Goal: Task Accomplishment & Management: Use online tool/utility

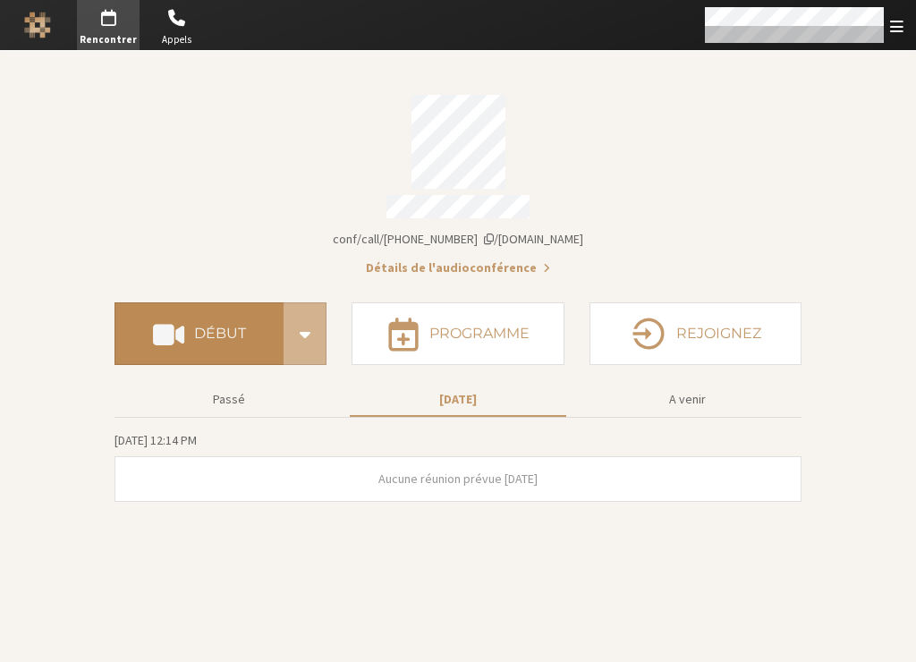
click at [211, 327] on h4 "Début" at bounding box center [220, 334] width 52 height 14
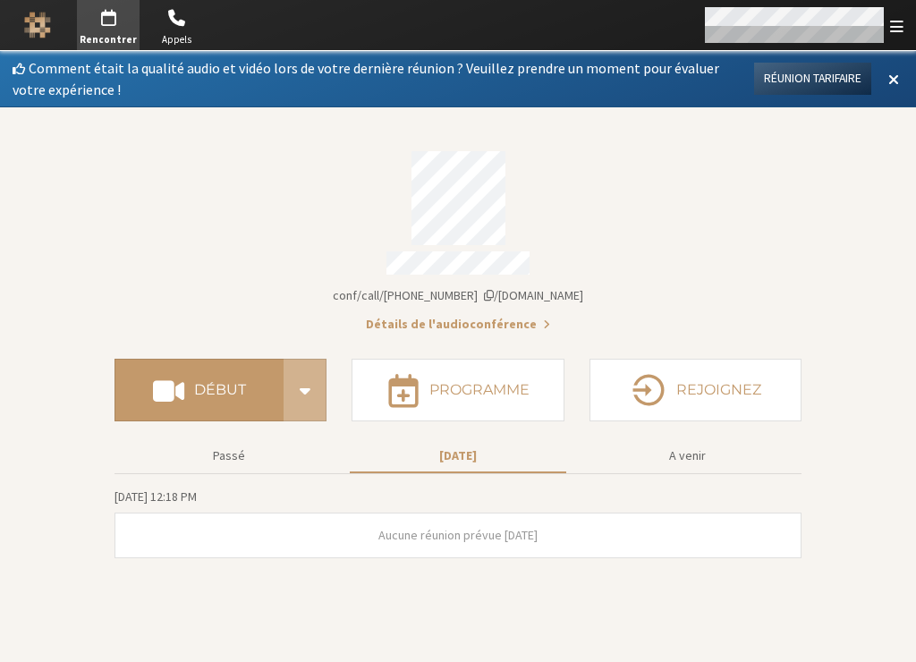
click at [857, 25] on div "Ouvrir" at bounding box center [794, 24] width 179 height 35
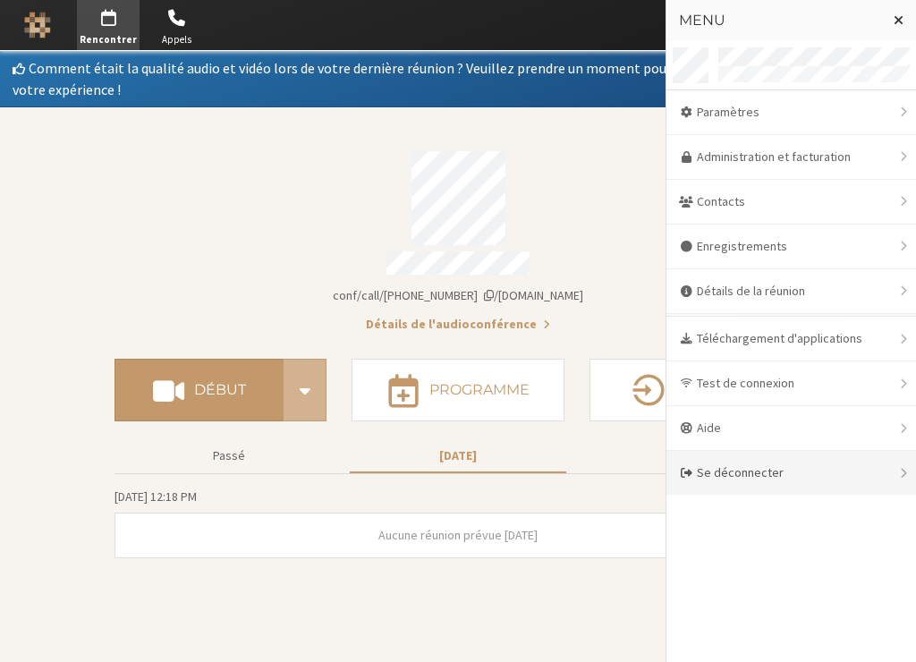
click at [725, 470] on div "Se déconnecter" at bounding box center [792, 473] width 250 height 44
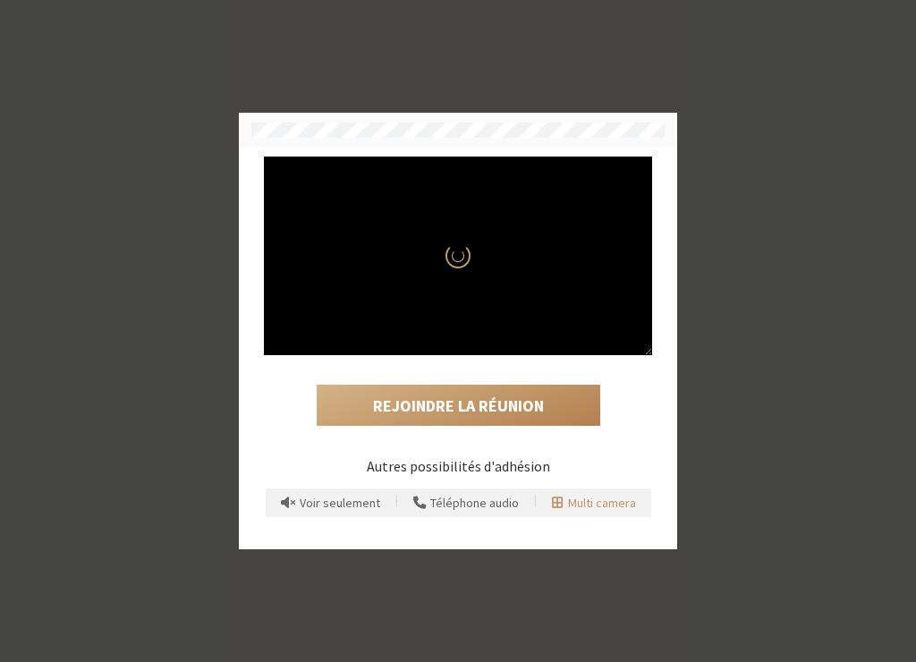
click at [589, 505] on span "Multi camera" at bounding box center [602, 503] width 68 height 13
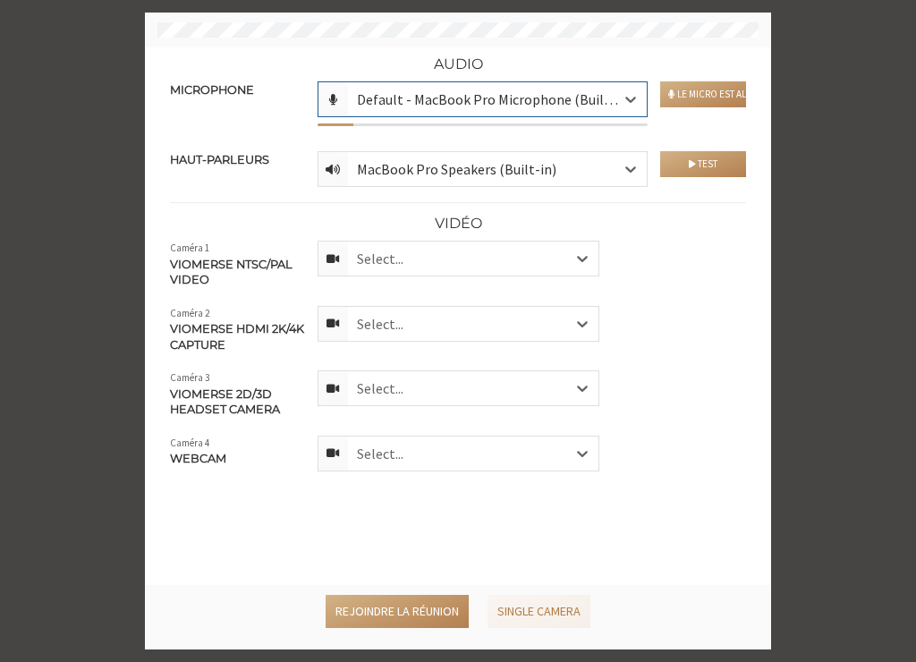
click at [503, 456] on div "Select..." at bounding box center [473, 454] width 250 height 34
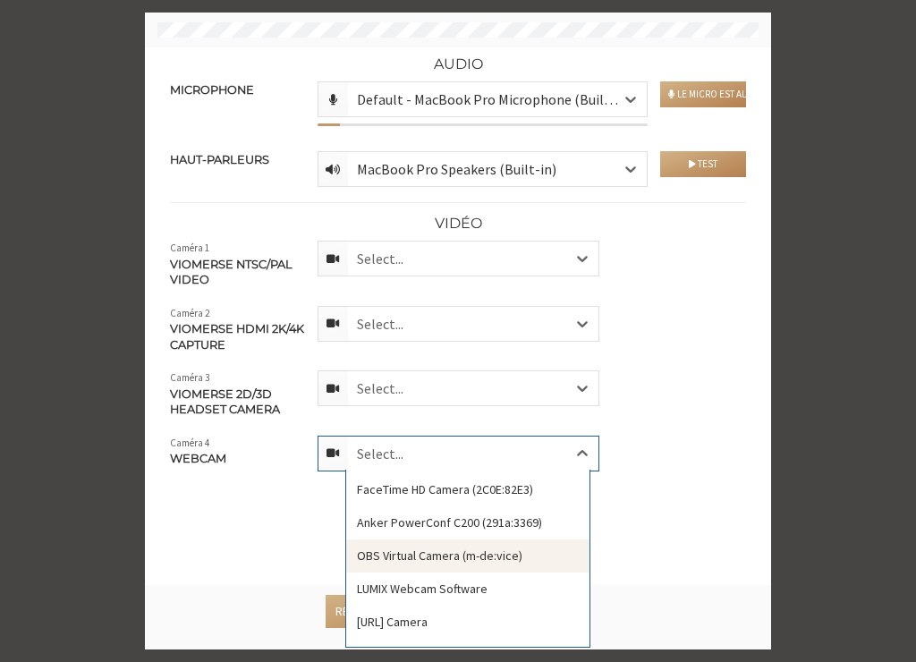
scroll to position [29, 0]
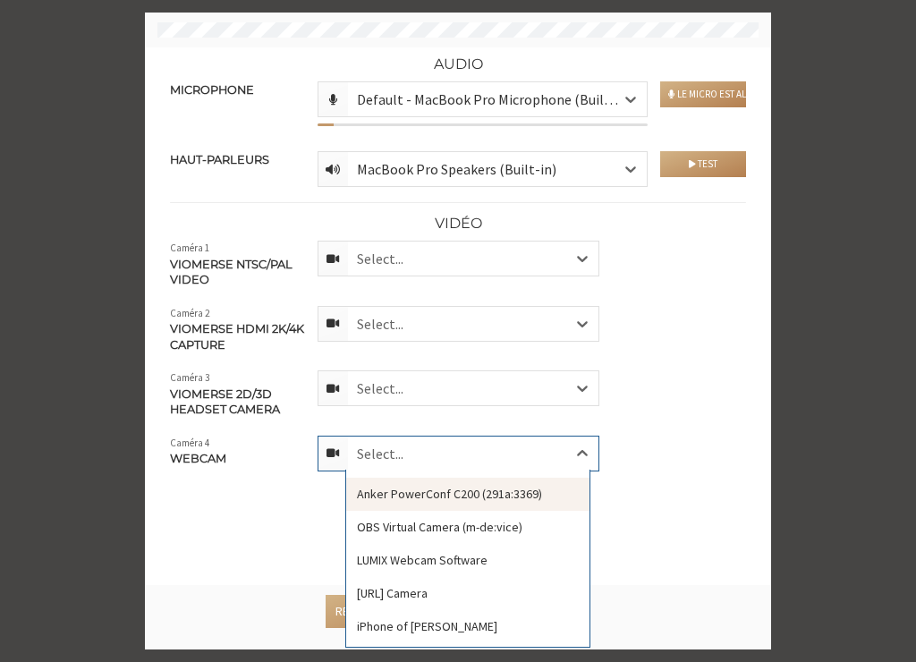
click at [473, 490] on div "Anker PowerConf C200 (291a:3369)" at bounding box center [467, 494] width 243 height 33
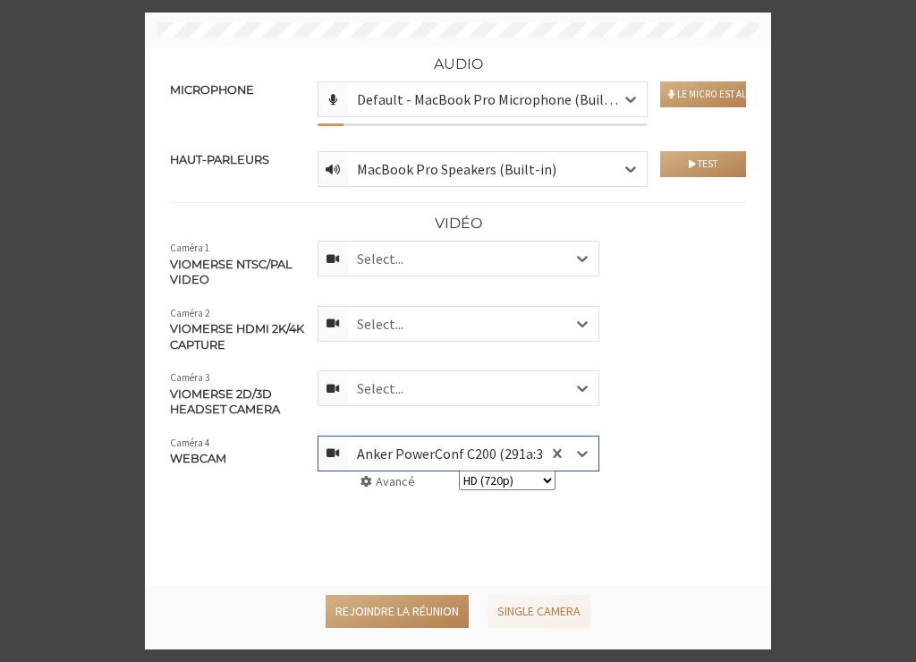
click at [493, 260] on div "Select..." at bounding box center [473, 259] width 250 height 34
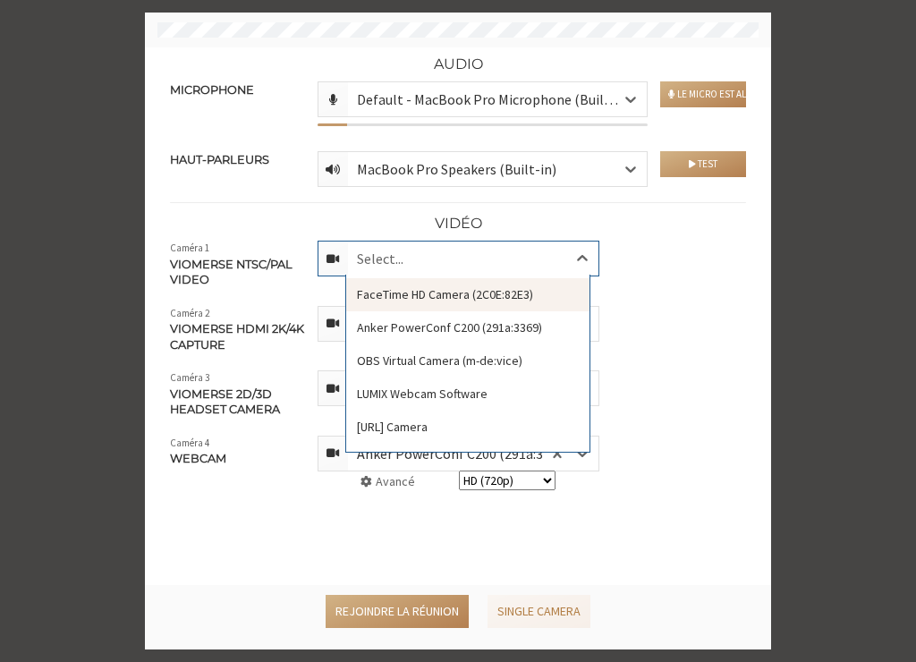
click at [483, 298] on div "FaceTime HD Camera (2C0E:82E3)" at bounding box center [467, 294] width 243 height 33
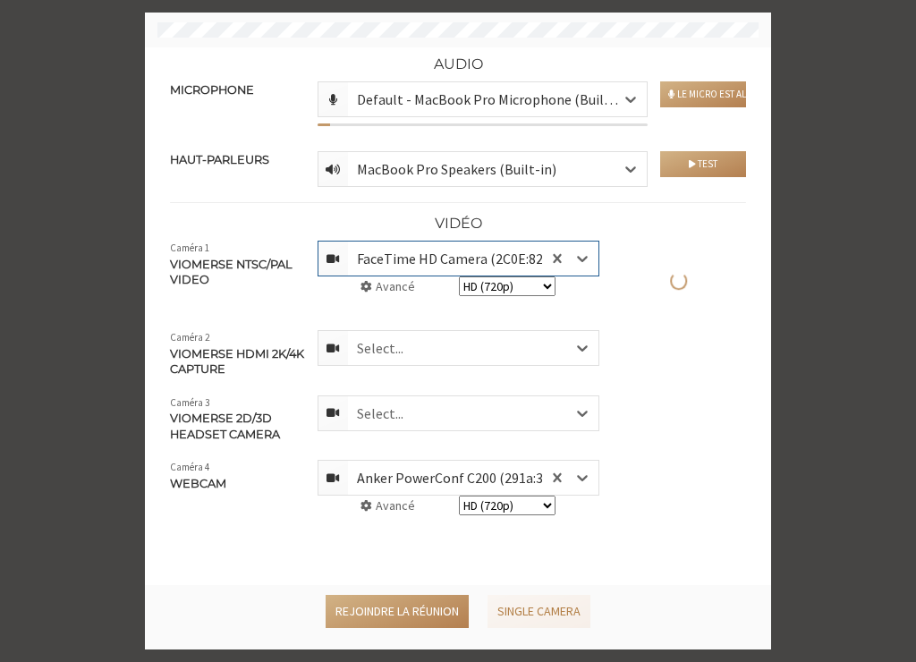
click at [449, 342] on div "Select..." at bounding box center [473, 348] width 250 height 34
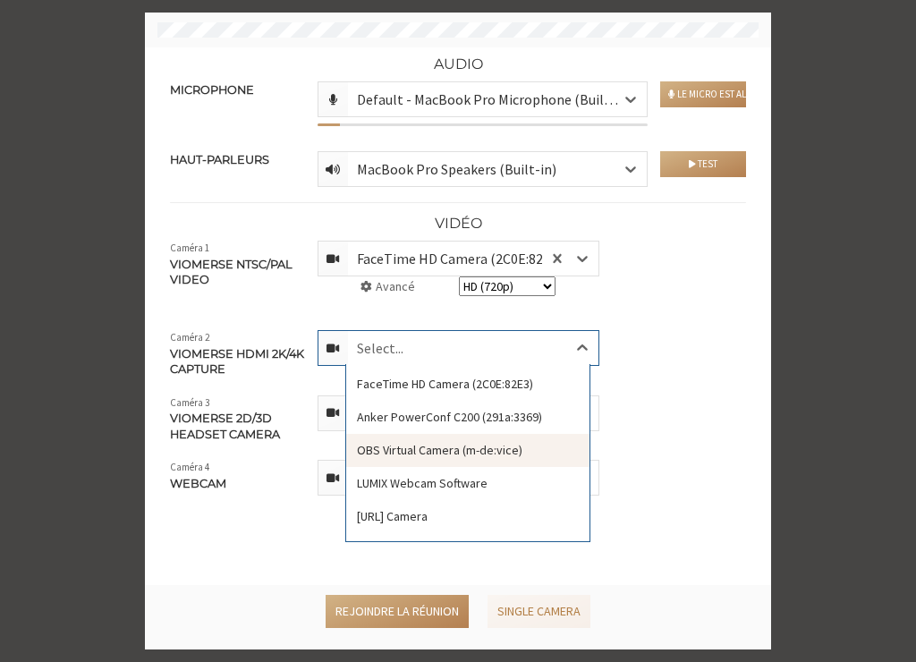
click at [439, 444] on div "OBS Virtual Camera (m-de:vice)" at bounding box center [467, 450] width 243 height 33
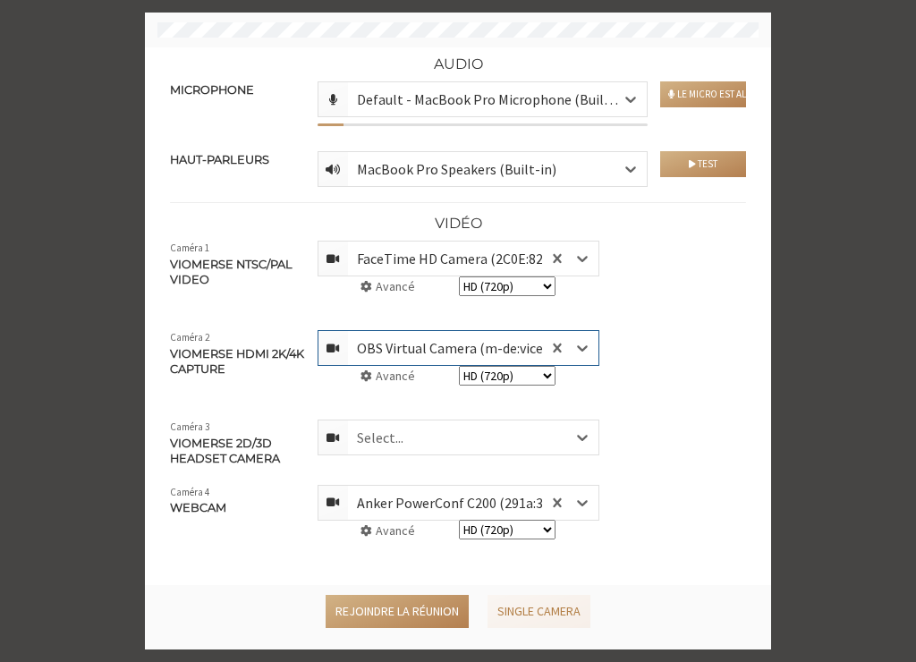
click at [440, 441] on div "Select..." at bounding box center [473, 438] width 250 height 34
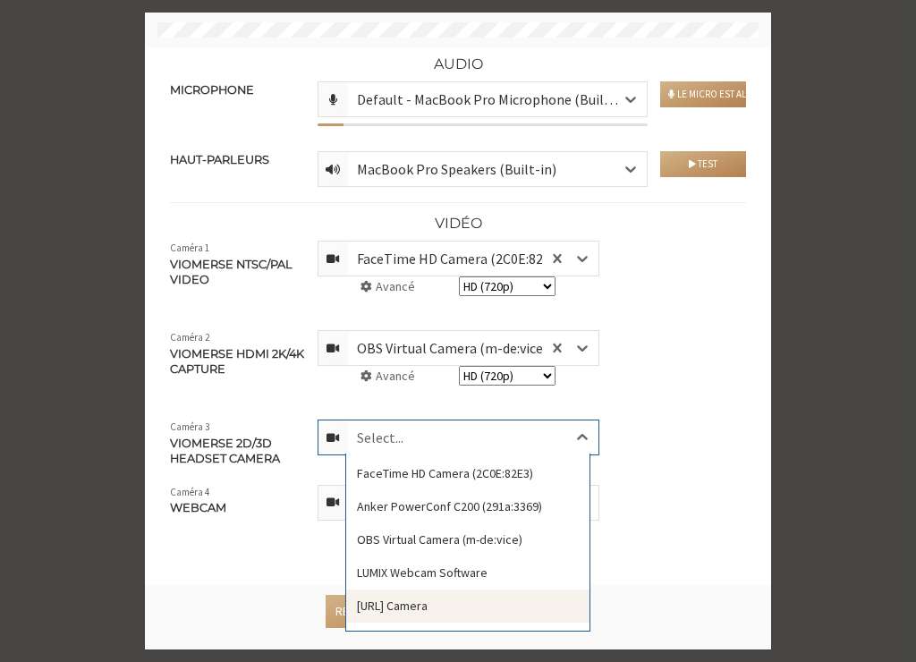
click at [403, 593] on div "VCam.ai Camera" at bounding box center [467, 606] width 243 height 33
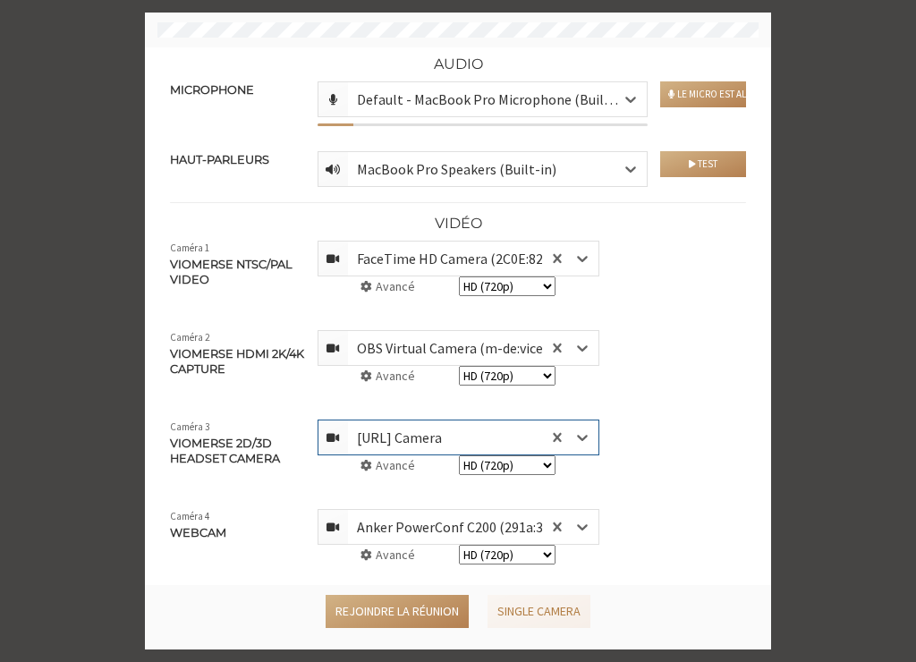
click at [441, 440] on div "VCam.ai Camera" at bounding box center [414, 437] width 114 height 21
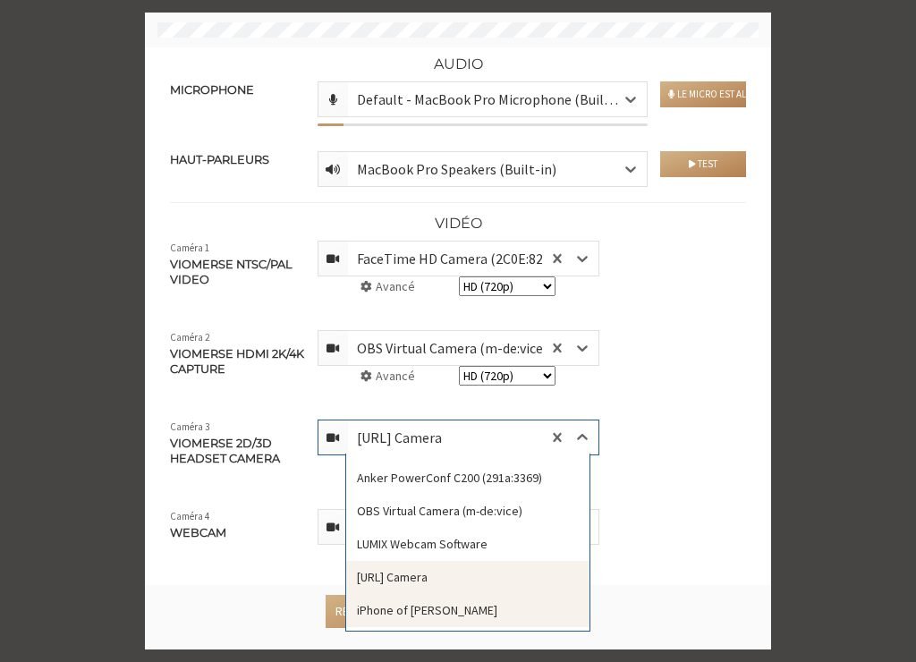
click at [412, 611] on div "iPhone of Sara Camera" at bounding box center [467, 610] width 243 height 33
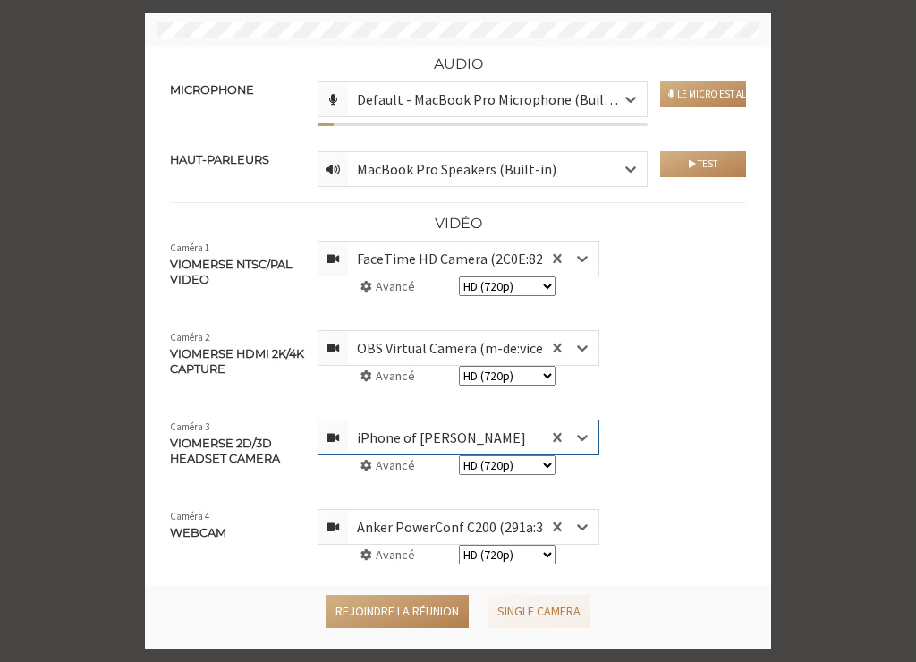
click at [463, 443] on div "iPhone of Sara Camera" at bounding box center [456, 437] width 198 height 21
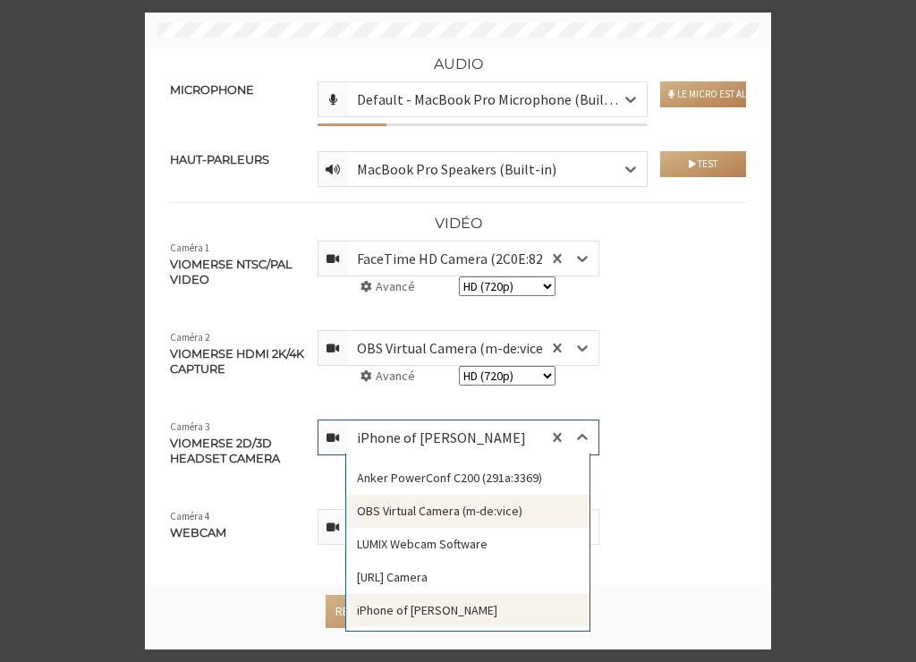
click at [438, 503] on div "OBS Virtual Camera (m-de:vice)" at bounding box center [467, 511] width 243 height 33
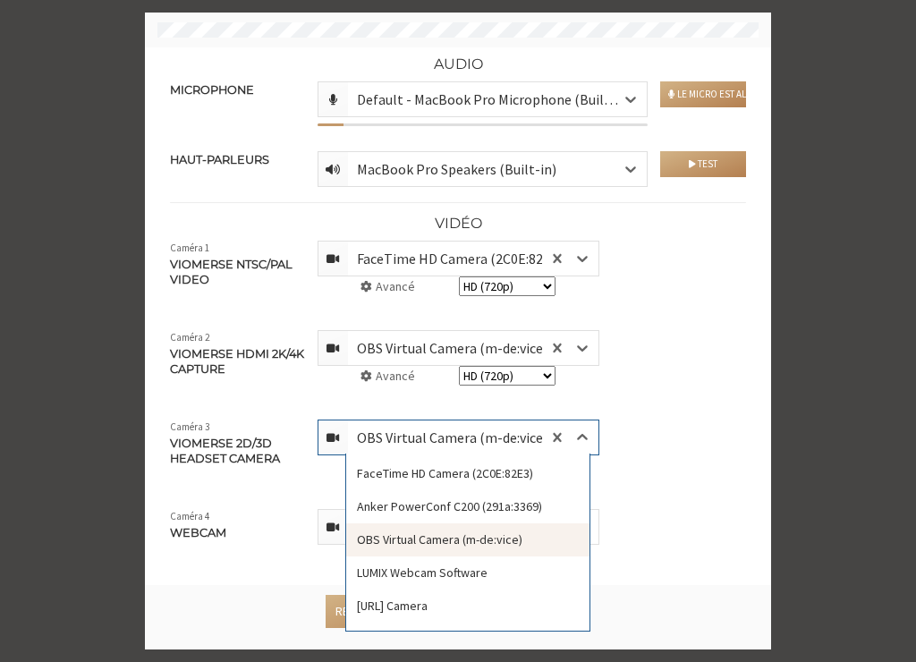
click at [459, 444] on div "OBS Virtual Camera (m-de:vice)" at bounding box center [466, 437] width 219 height 21
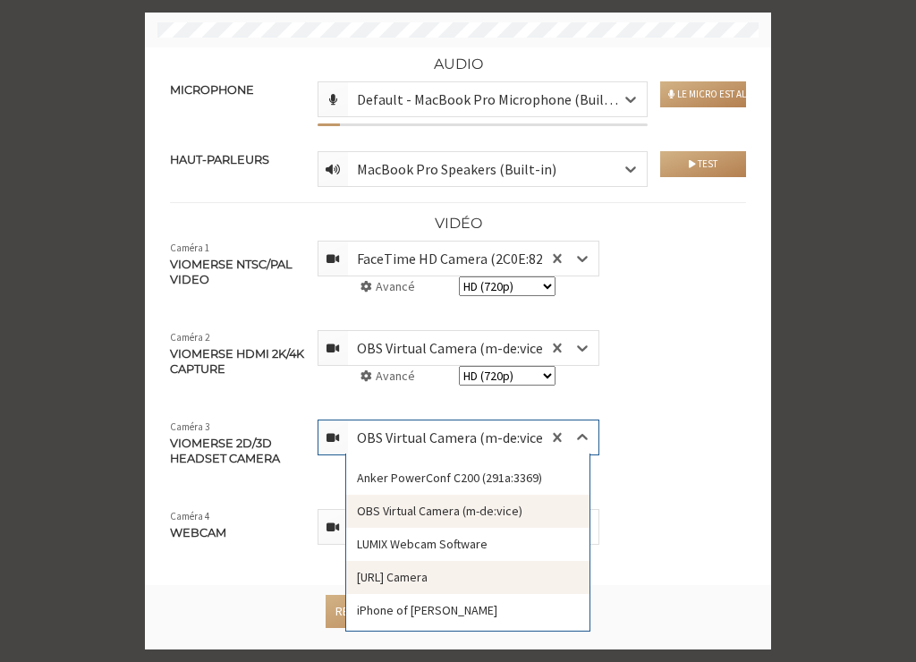
click at [418, 579] on div "VCam.ai Camera" at bounding box center [467, 577] width 243 height 33
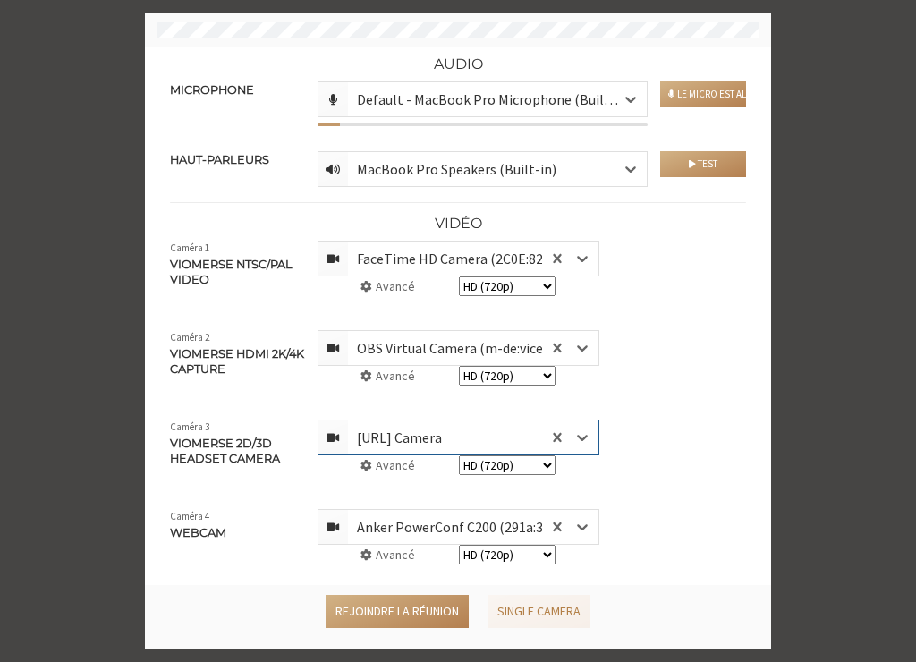
click at [523, 286] on select "SD (360p) HD (720p) Full HD (1080p)" at bounding box center [507, 287] width 97 height 20
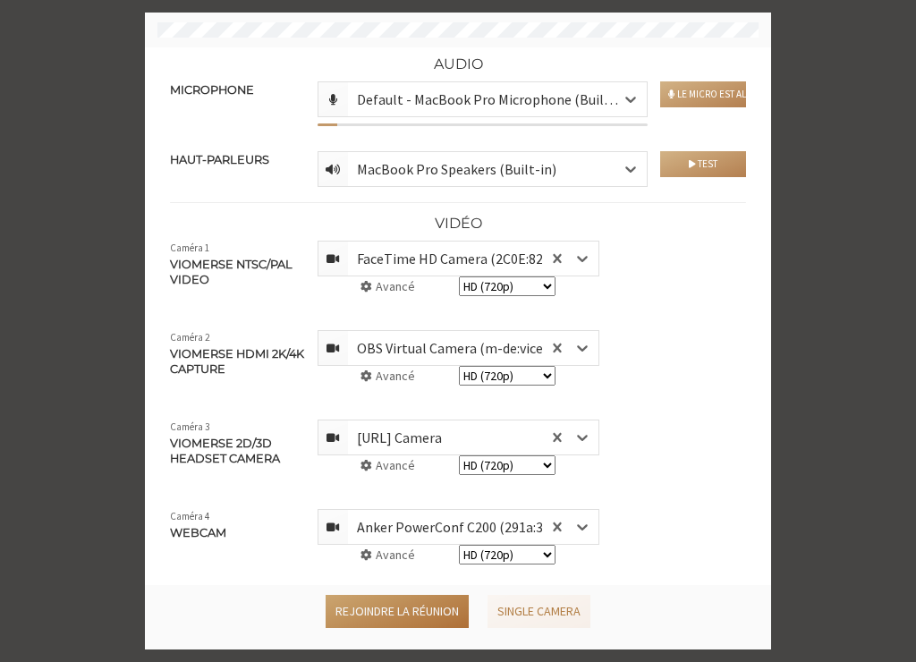
click at [421, 610] on button "Rejoindre la réunion" at bounding box center [397, 611] width 143 height 33
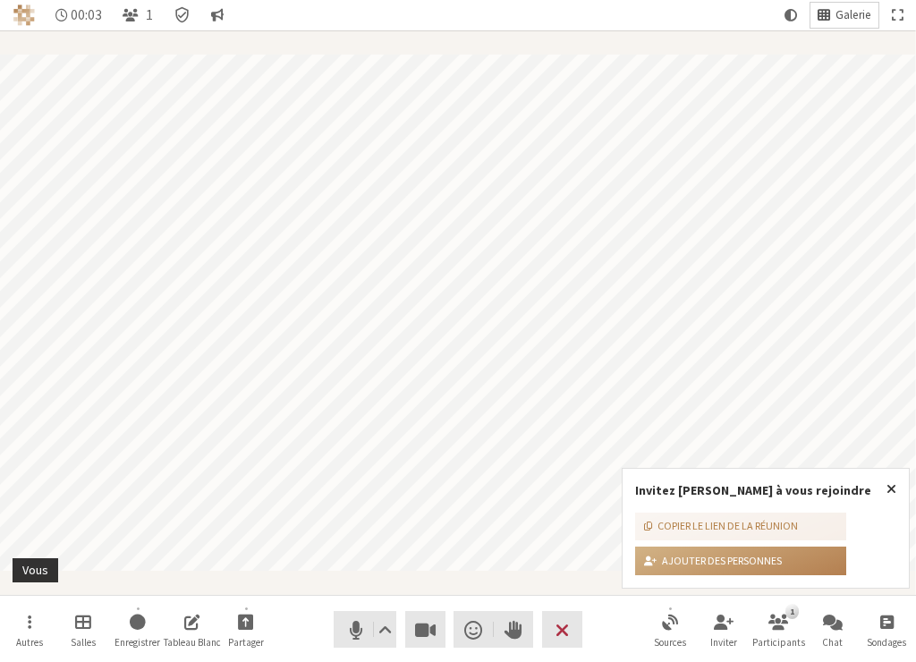
click at [852, 14] on span "Galerie" at bounding box center [854, 15] width 36 height 13
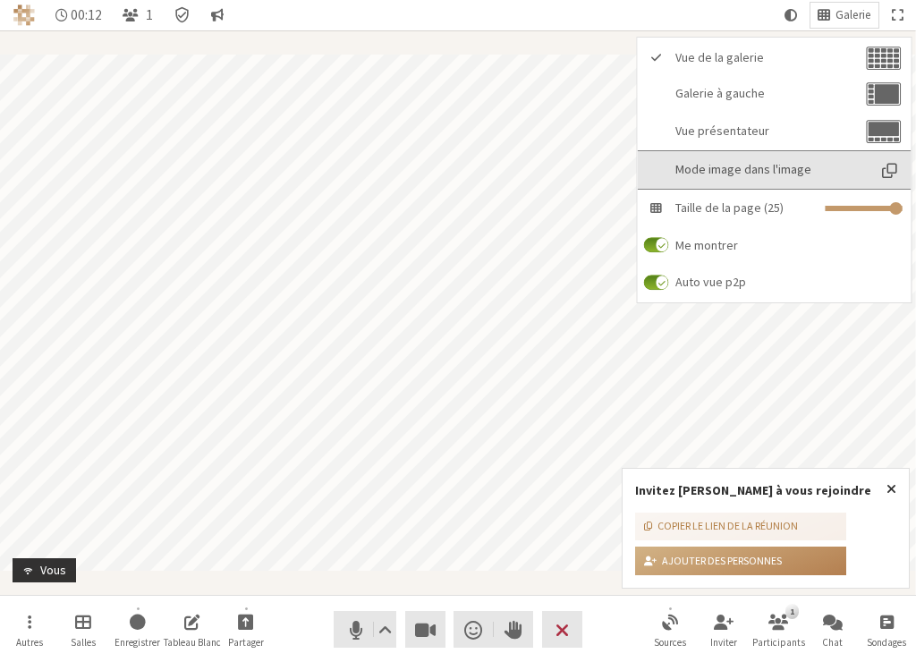
click at [754, 174] on span "Mode image dans l'image" at bounding box center [771, 169] width 191 height 13
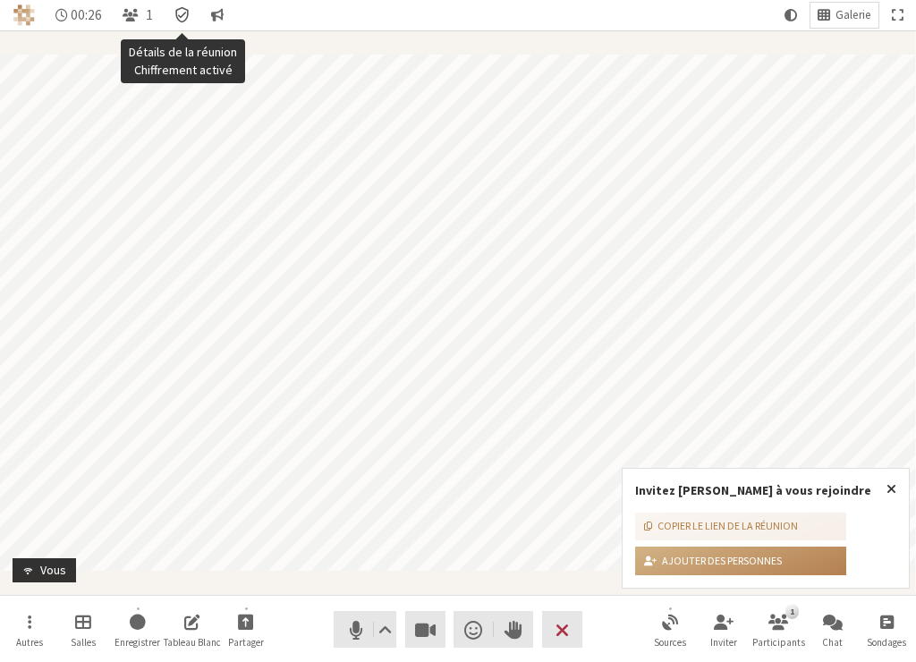
click at [183, 19] on icon "Détails de la réunion Chiffrement activé" at bounding box center [183, 15] width 18 height 18
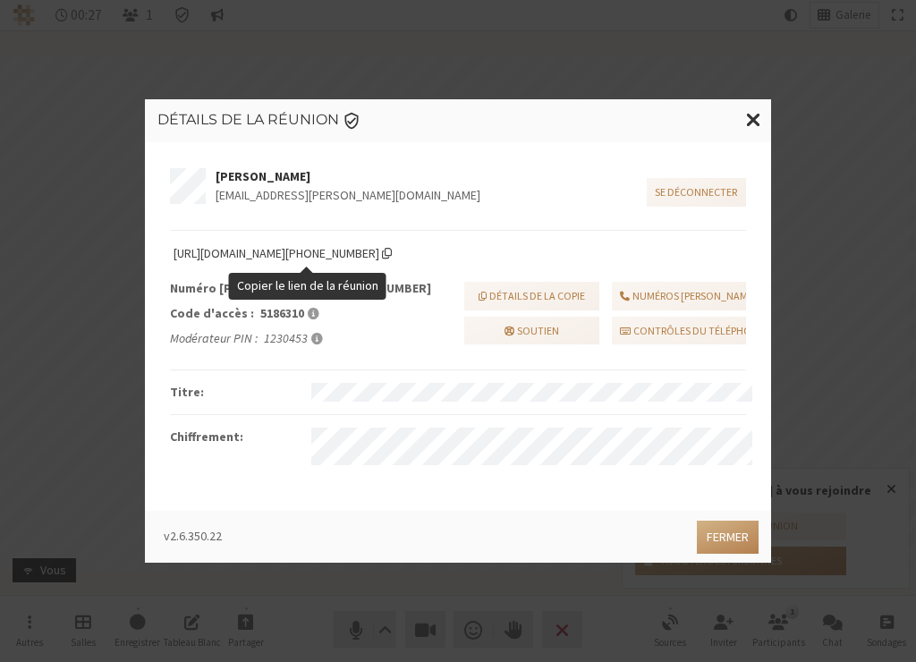
click at [396, 257] on span "https://iotum.callbridge.rocks/conf/call/5186310" at bounding box center [283, 253] width 226 height 20
click at [392, 251] on span "Copier le lien de la réunion" at bounding box center [387, 253] width 10 height 13
click at [751, 120] on span "Fermer la modalité" at bounding box center [753, 119] width 15 height 22
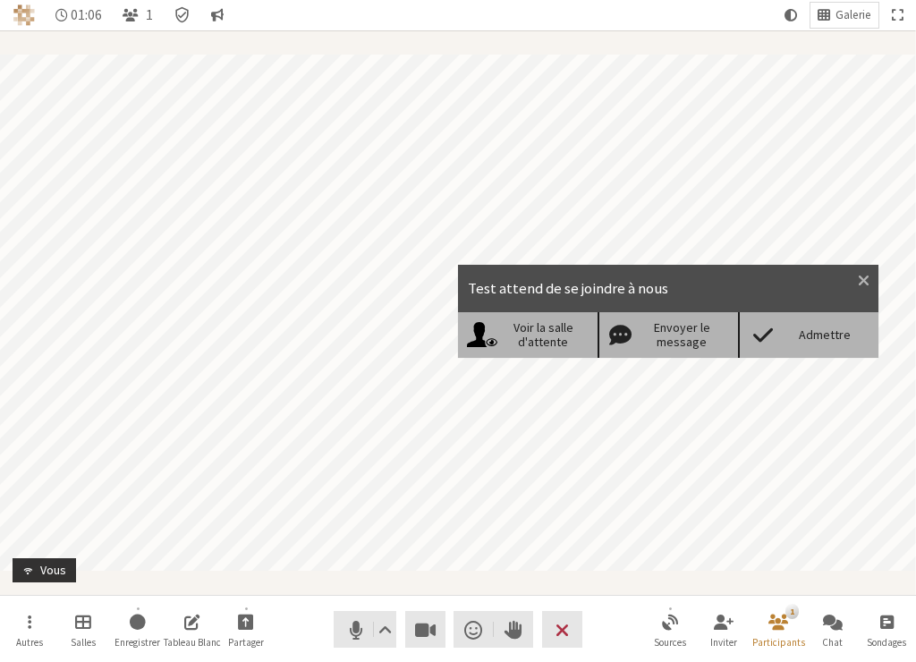
click at [834, 337] on div "Admettre" at bounding box center [824, 335] width 91 height 15
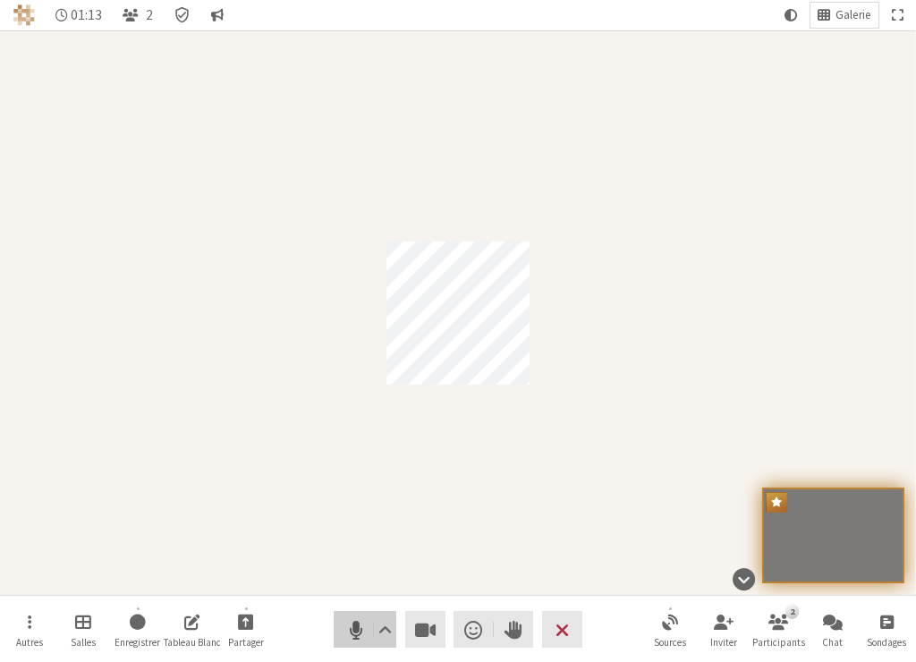
click at [342, 634] on button "Audio" at bounding box center [365, 629] width 63 height 37
click at [361, 625] on span "Désactiver le son (⌘+Shift+A)" at bounding box center [355, 629] width 25 height 25
click at [343, 631] on span "Désactiver le son (⌘+Shift+A)" at bounding box center [355, 629] width 25 height 25
click at [829, 12] on span "Modifier l'affichage" at bounding box center [824, 15] width 13 height 16
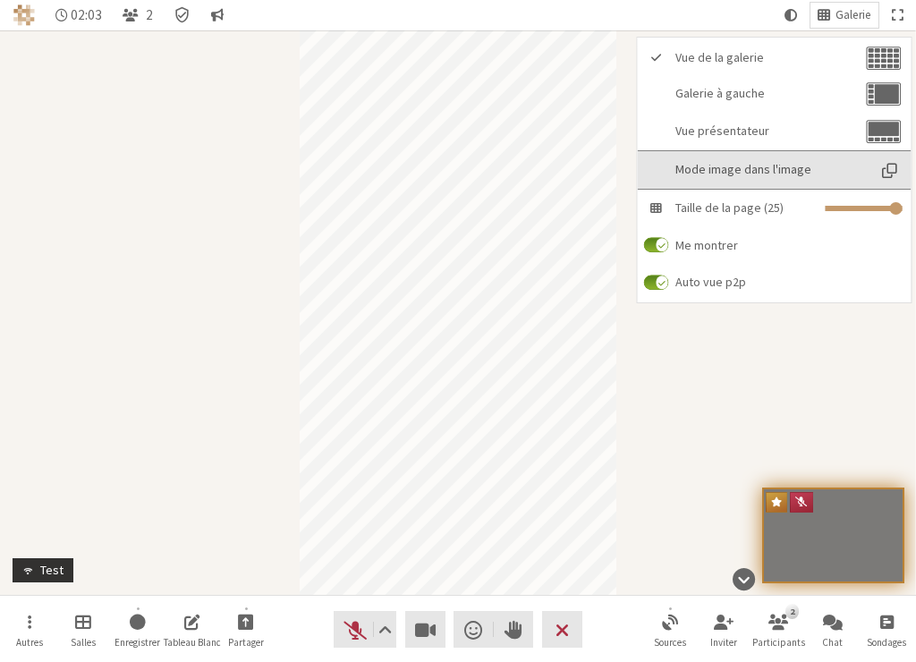
click at [883, 172] on span "Mode image dans l'image" at bounding box center [889, 170] width 25 height 19
click at [856, 166] on span "Mode image dans l'image" at bounding box center [771, 169] width 191 height 13
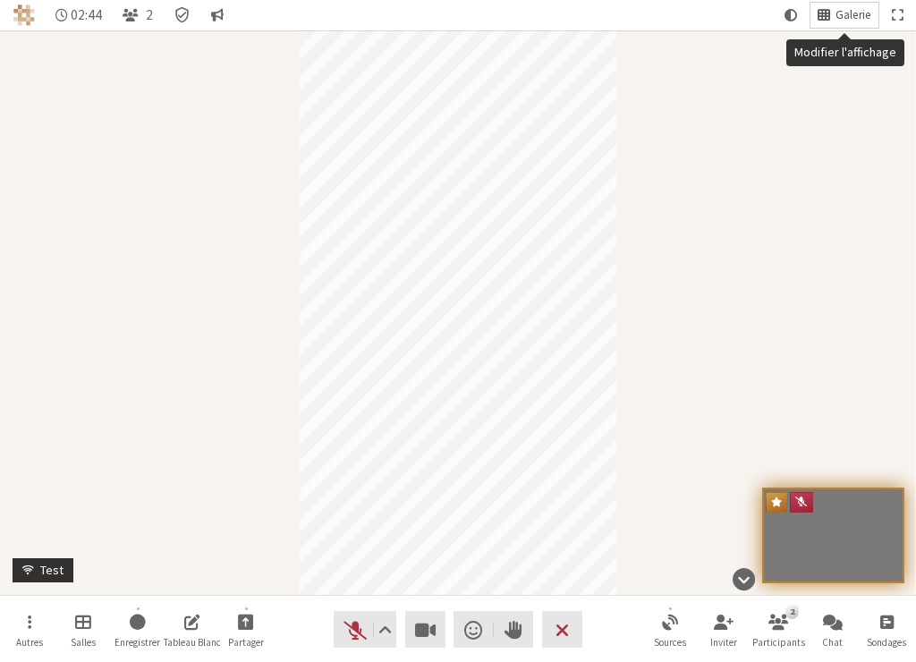
click at [836, 22] on button "Galerie" at bounding box center [845, 15] width 68 height 25
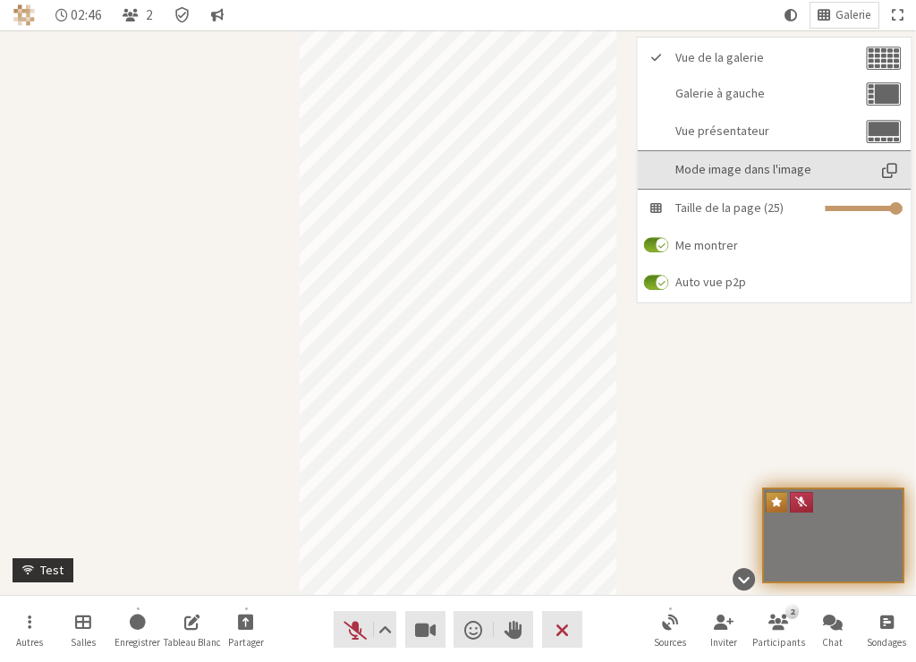
click at [746, 174] on span "Mode image dans l'image" at bounding box center [771, 169] width 191 height 13
click at [746, 170] on span "Mode image dans l'image" at bounding box center [771, 169] width 191 height 13
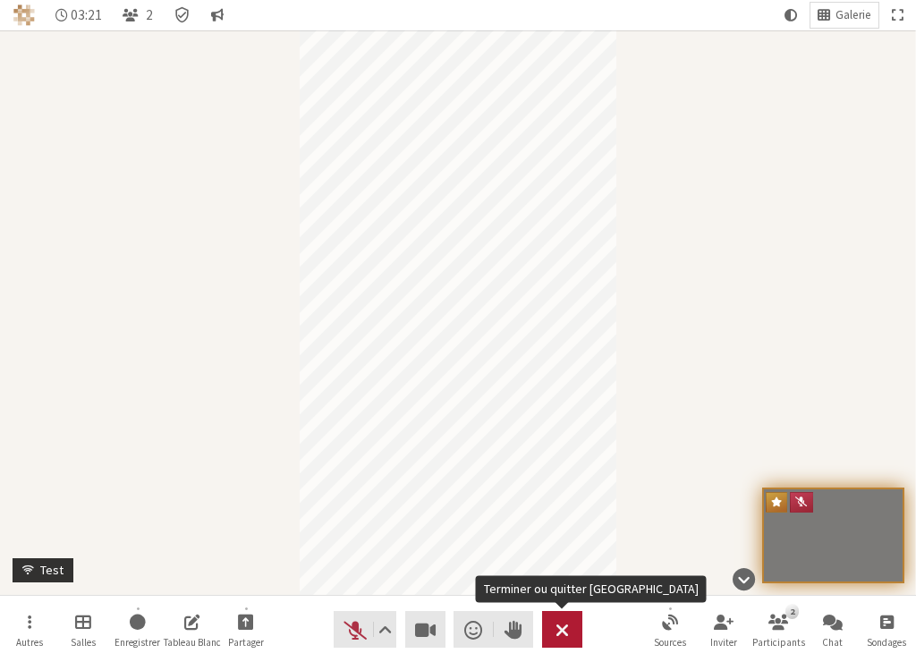
click at [566, 626] on span "Terminer ou quitter la réunion" at bounding box center [562, 629] width 13 height 25
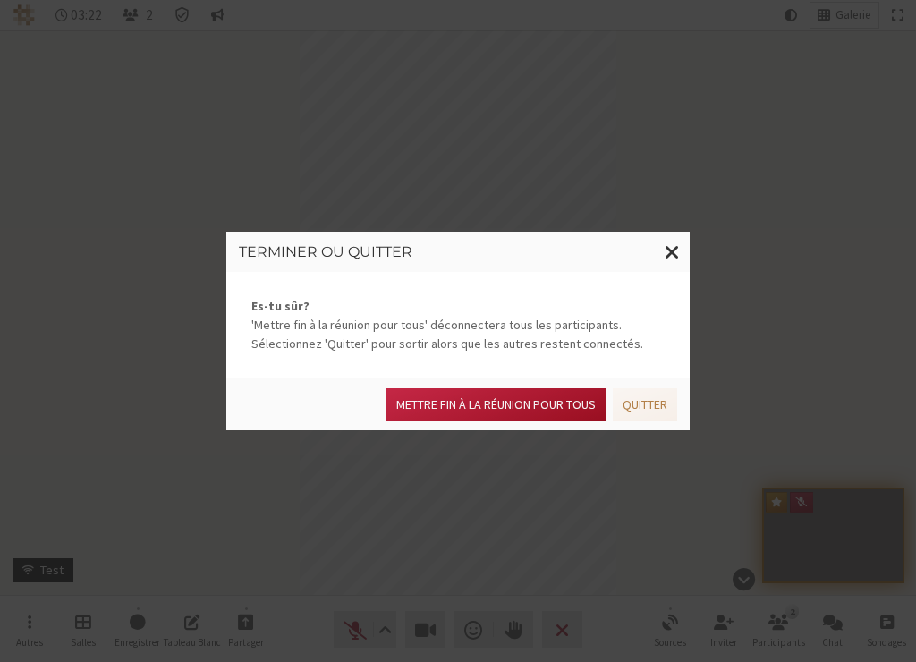
click at [554, 404] on button "Mettre fin à la réunion pour tous" at bounding box center [496, 404] width 219 height 33
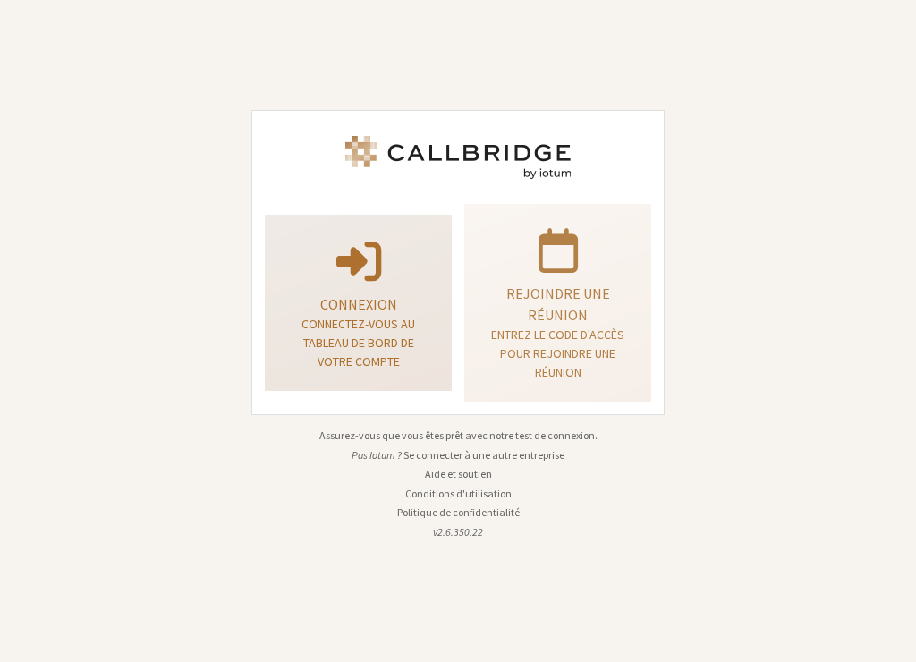
click at [340, 317] on p "Connectez-vous au tableau de bord de votre compte" at bounding box center [358, 343] width 142 height 56
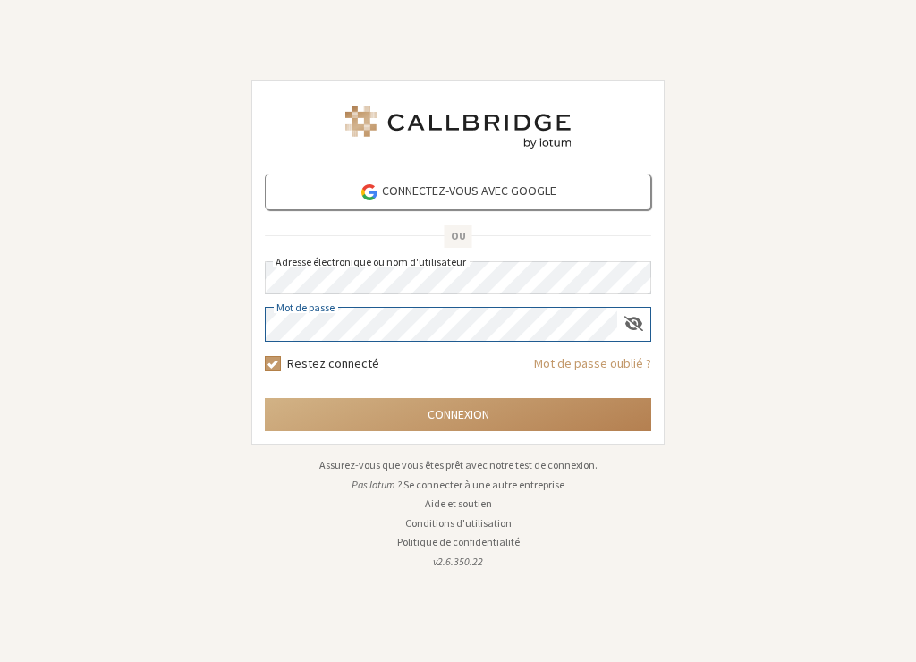
click at [265, 398] on button "Connexion" at bounding box center [458, 414] width 387 height 33
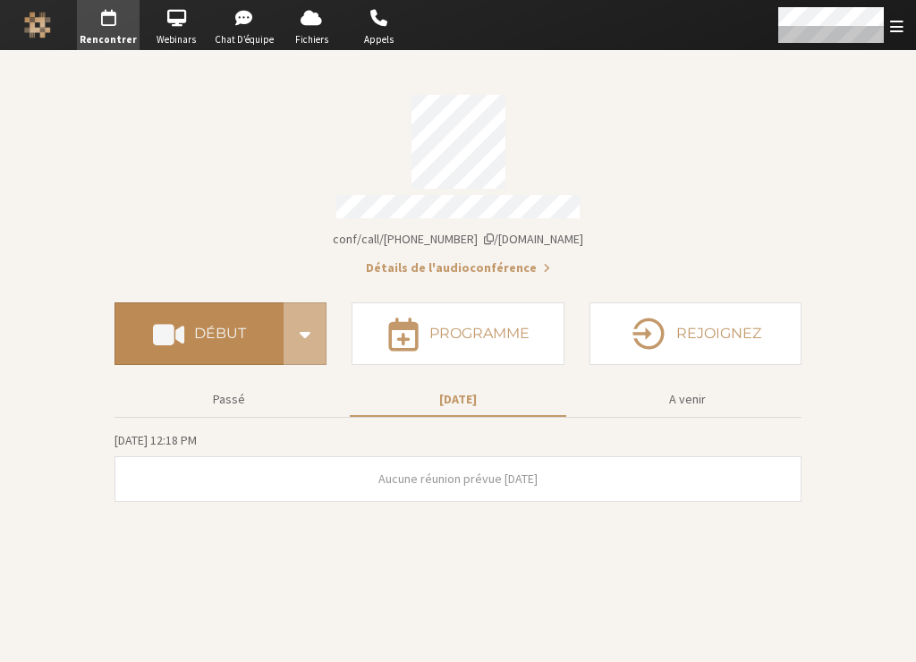
click at [184, 328] on span at bounding box center [168, 334] width 31 height 32
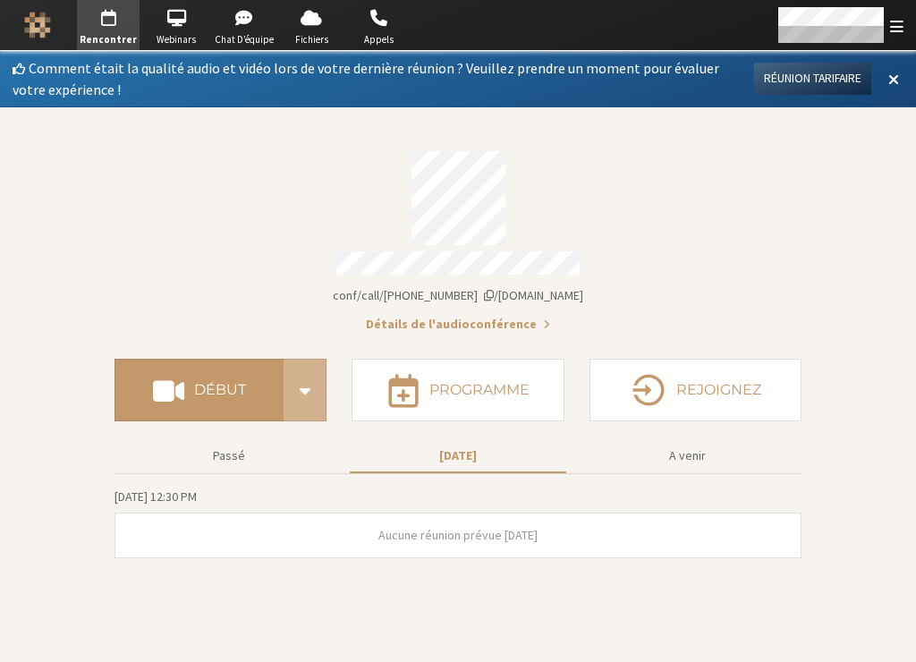
click at [494, 289] on span "Détails du compte" at bounding box center [489, 295] width 10 height 13
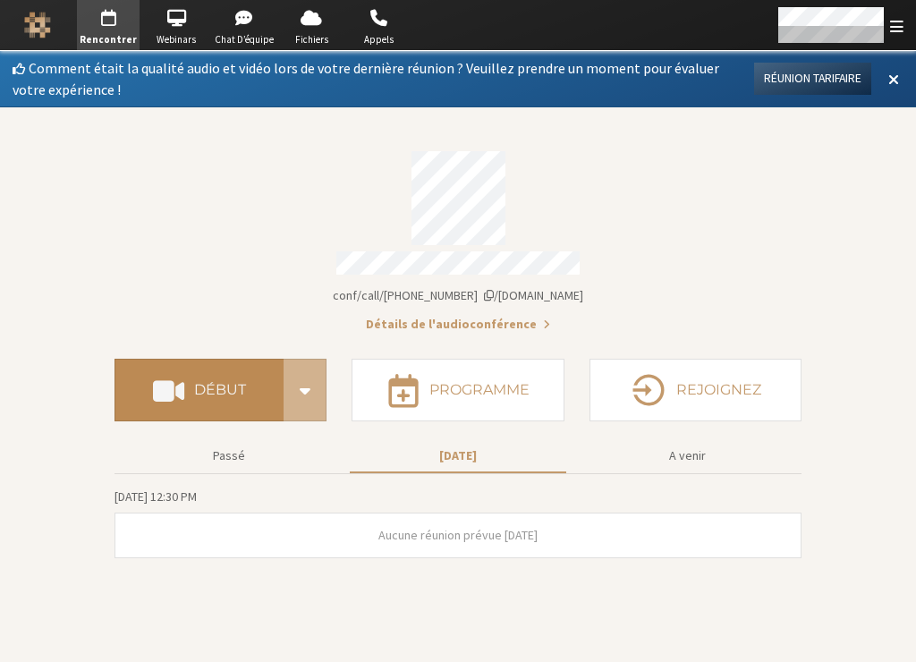
click at [210, 383] on h4 "Début" at bounding box center [220, 390] width 52 height 14
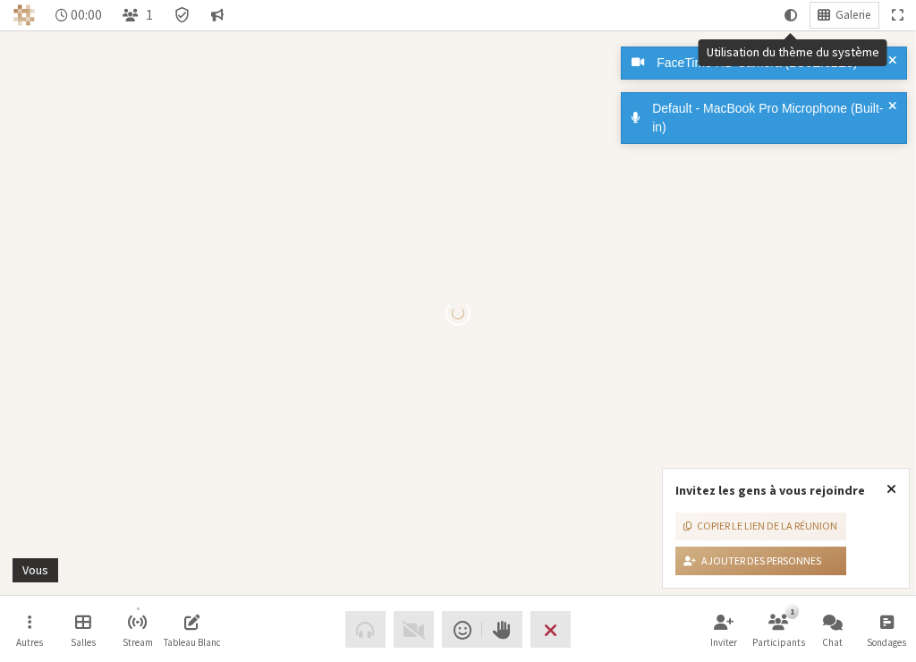
click at [889, 487] on span "Fermeture" at bounding box center [892, 488] width 10 height 14
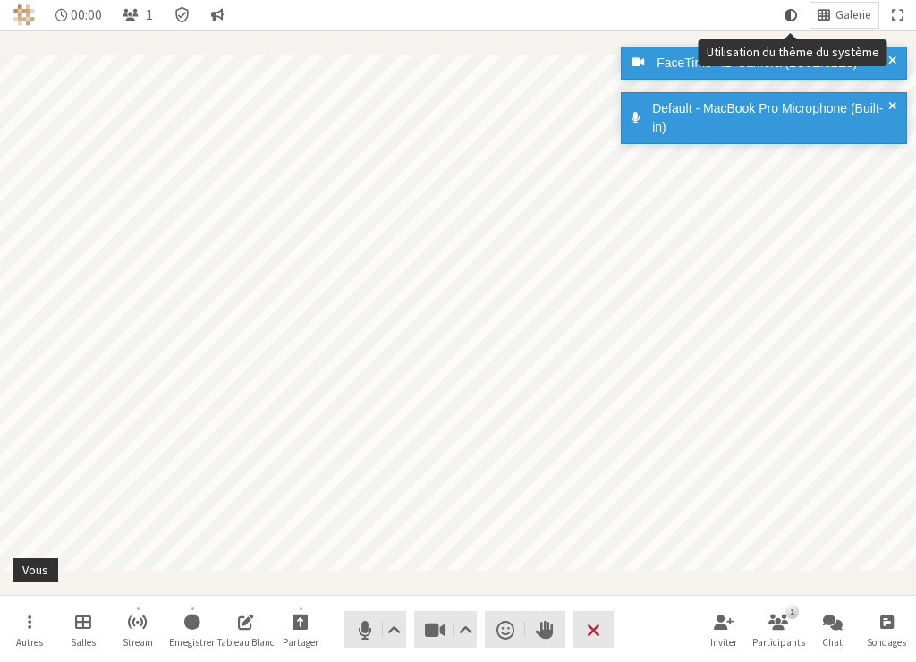
click at [790, 14] on span "Utilisation du thème du système" at bounding box center [791, 15] width 13 height 16
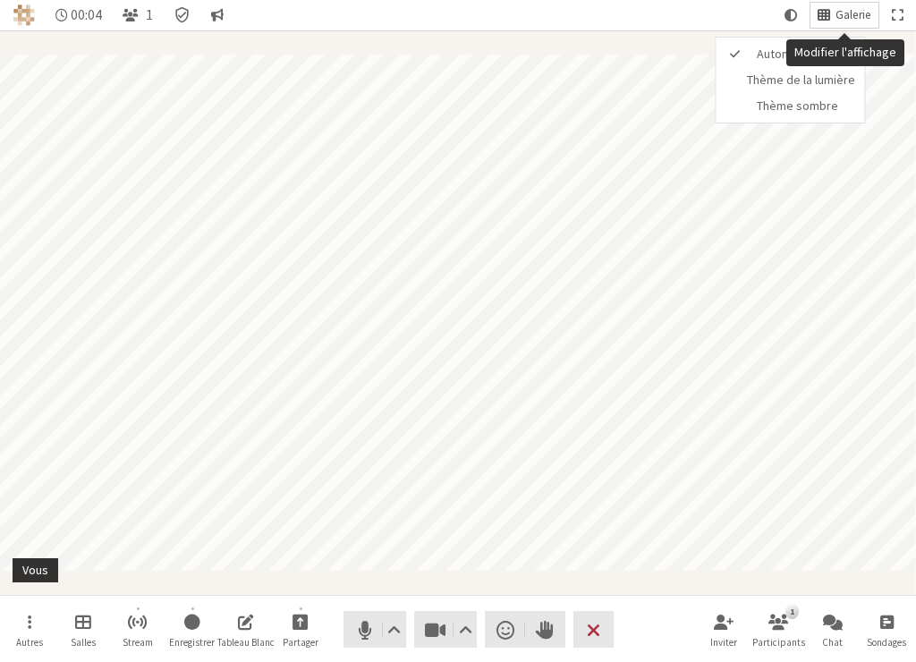
click at [837, 19] on span "Galerie" at bounding box center [854, 15] width 36 height 13
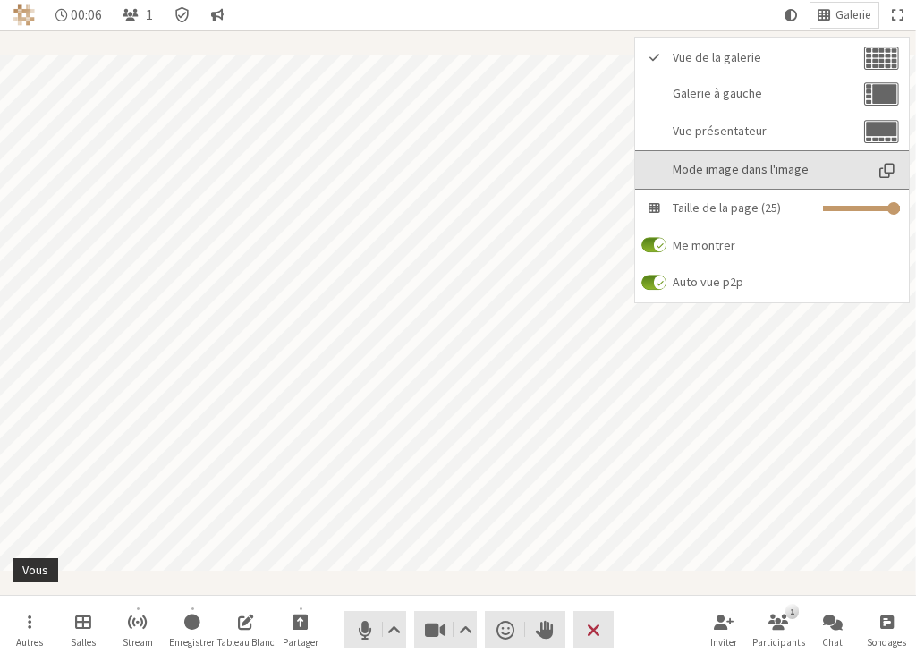
click at [761, 164] on span "Mode image dans l'image" at bounding box center [768, 169] width 191 height 13
click at [748, 164] on span "Mode image dans l'image" at bounding box center [771, 169] width 191 height 13
click at [748, 163] on span "Mode image dans l'image" at bounding box center [771, 169] width 191 height 13
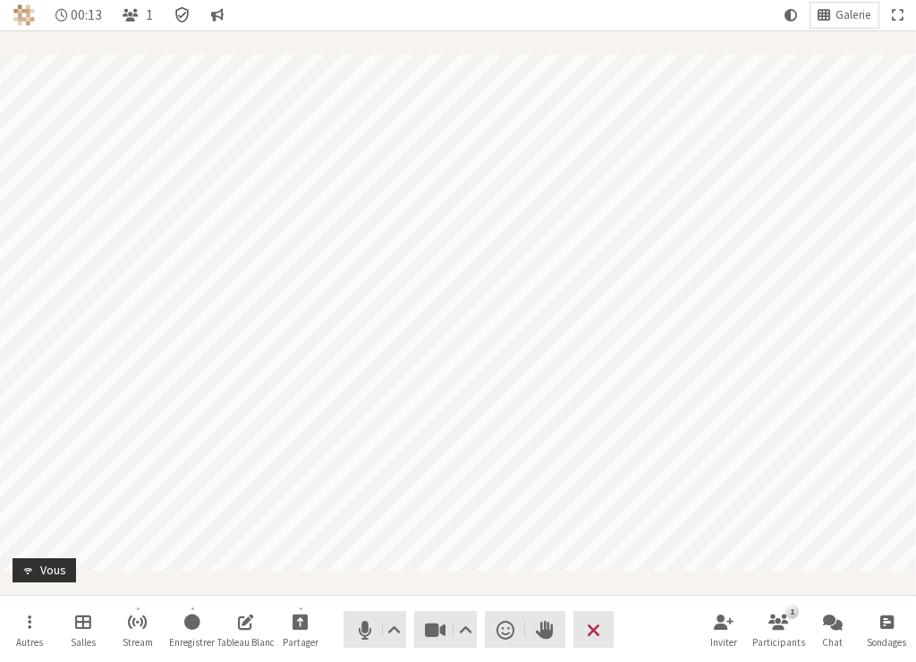
click at [181, 18] on icon "Détails de la réunion Chiffrement activé" at bounding box center [181, 15] width 13 height 16
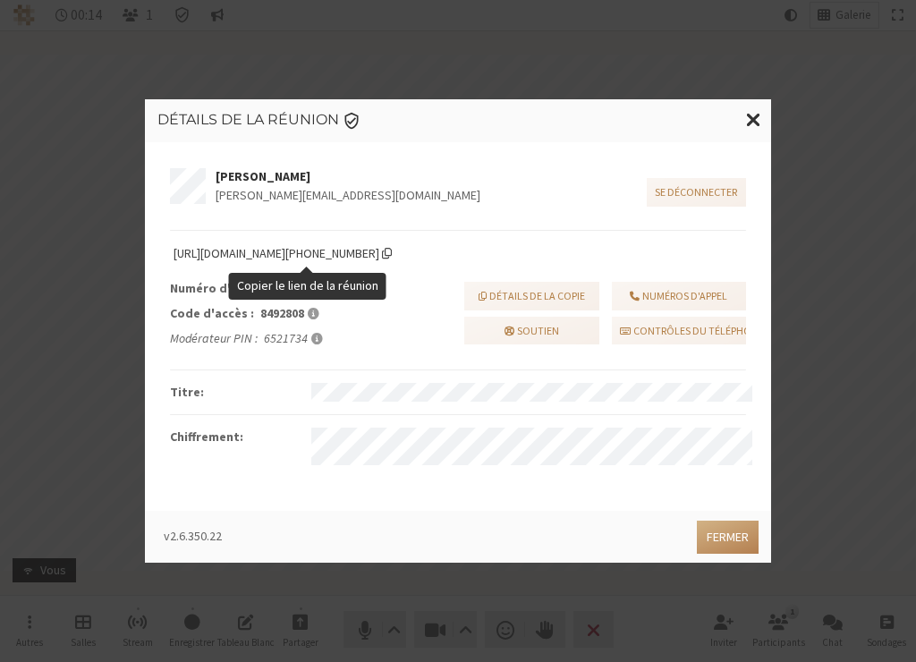
click at [392, 256] on span "Copier le lien de la réunion" at bounding box center [387, 253] width 10 height 13
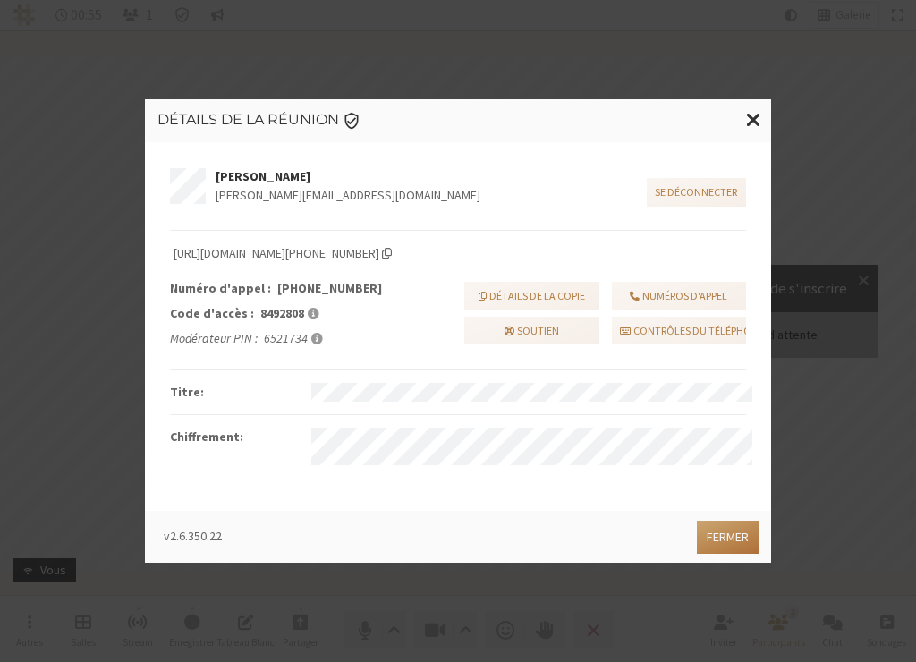
click at [724, 544] on button "Fermer" at bounding box center [728, 537] width 62 height 33
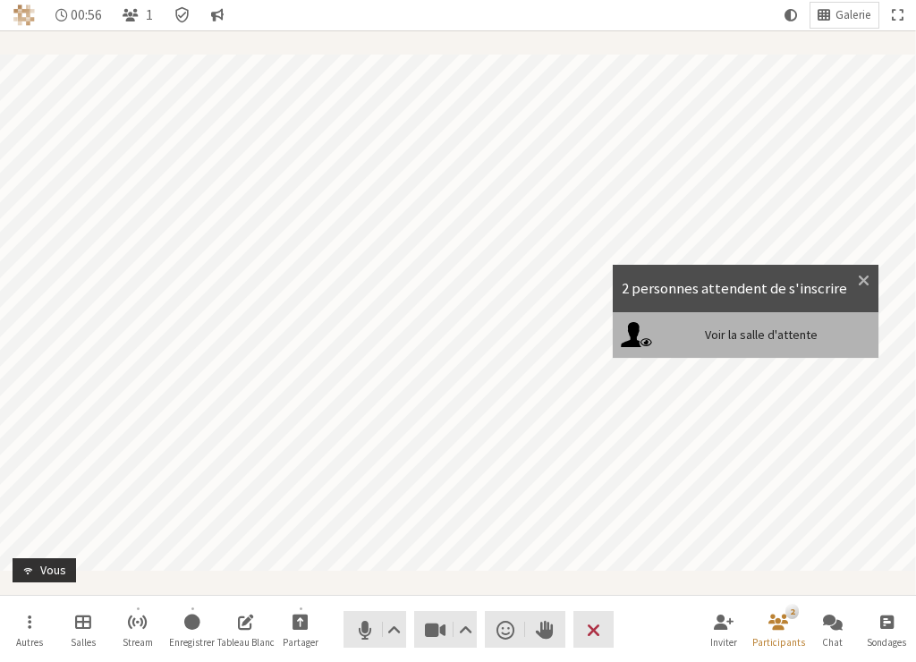
click at [795, 321] on div "Voir la salle d'attente" at bounding box center [746, 334] width 267 height 45
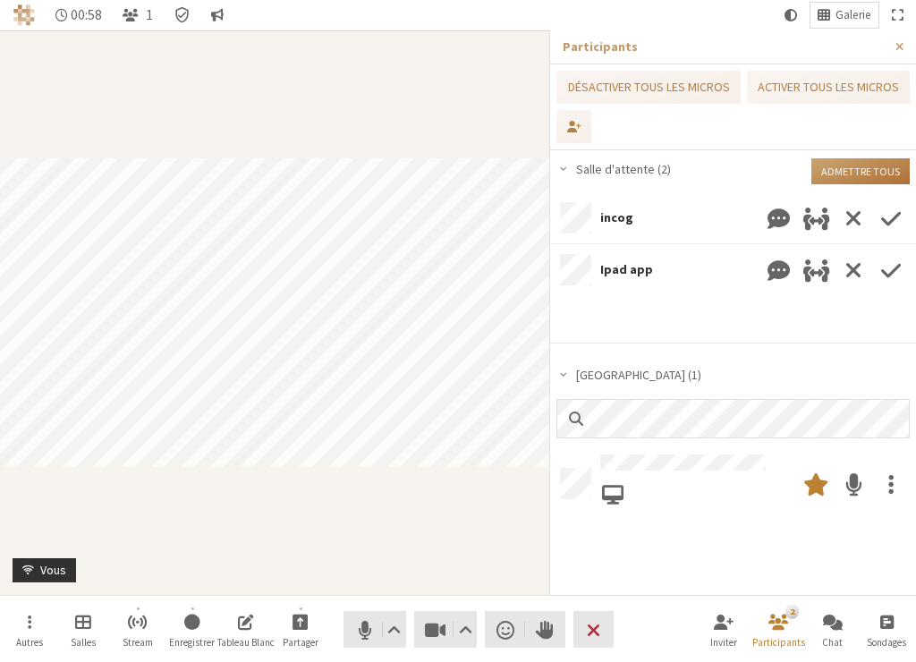
click at [859, 174] on button "Admettre tous" at bounding box center [861, 171] width 98 height 26
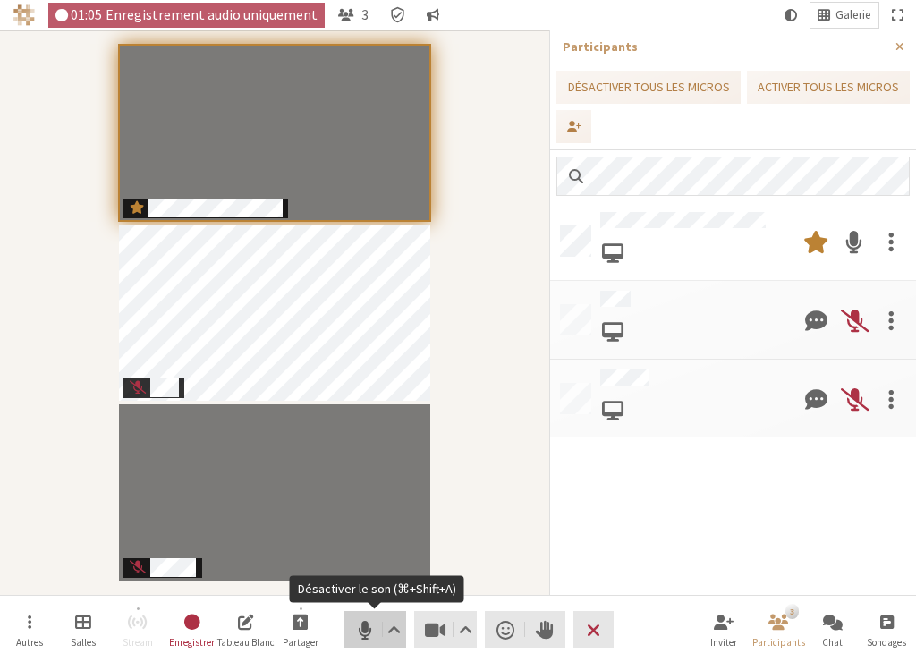
click at [367, 629] on span "Désactiver le son (⌘+Shift+A)" at bounding box center [364, 629] width 25 height 25
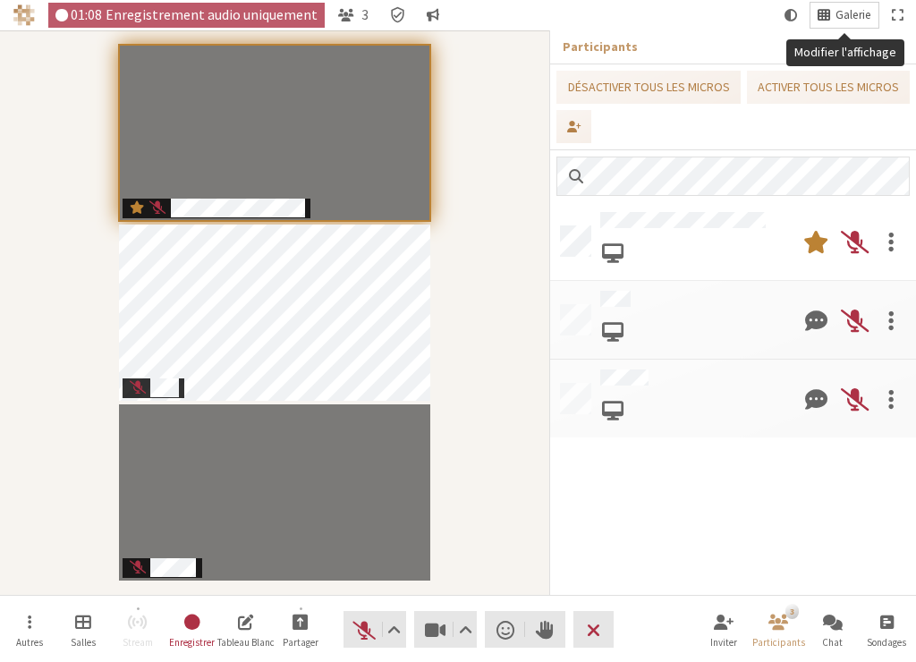
click at [839, 13] on span "Galerie" at bounding box center [854, 15] width 36 height 13
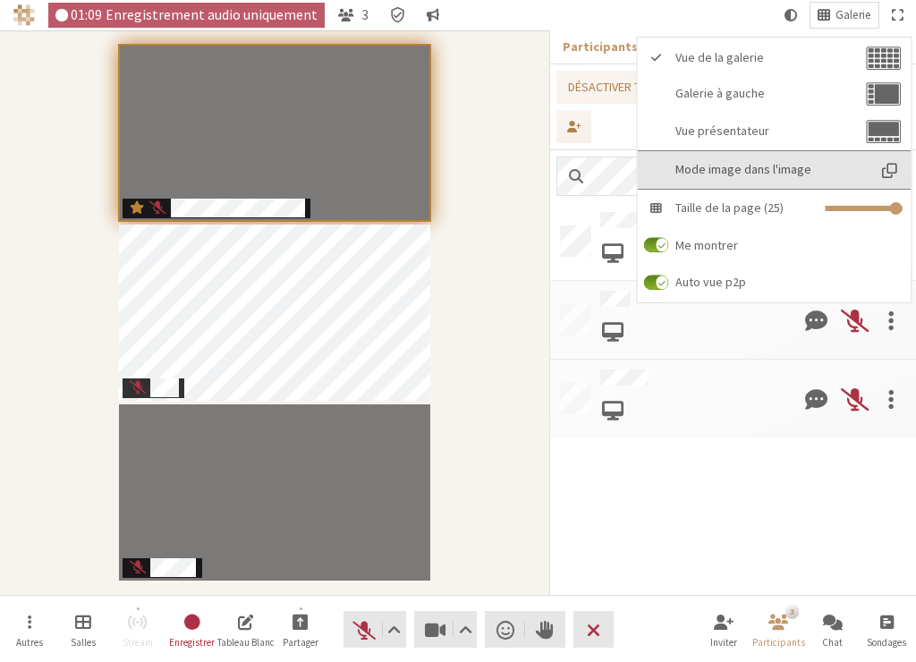
click at [762, 163] on span "Mode image dans l'image" at bounding box center [771, 169] width 191 height 13
click at [762, 164] on span "Mode image dans l'image" at bounding box center [771, 169] width 191 height 13
drag, startPoint x: 762, startPoint y: 164, endPoint x: 780, endPoint y: 166, distance: 18.0
click at [762, 163] on span "Mode image dans l'image" at bounding box center [771, 169] width 191 height 13
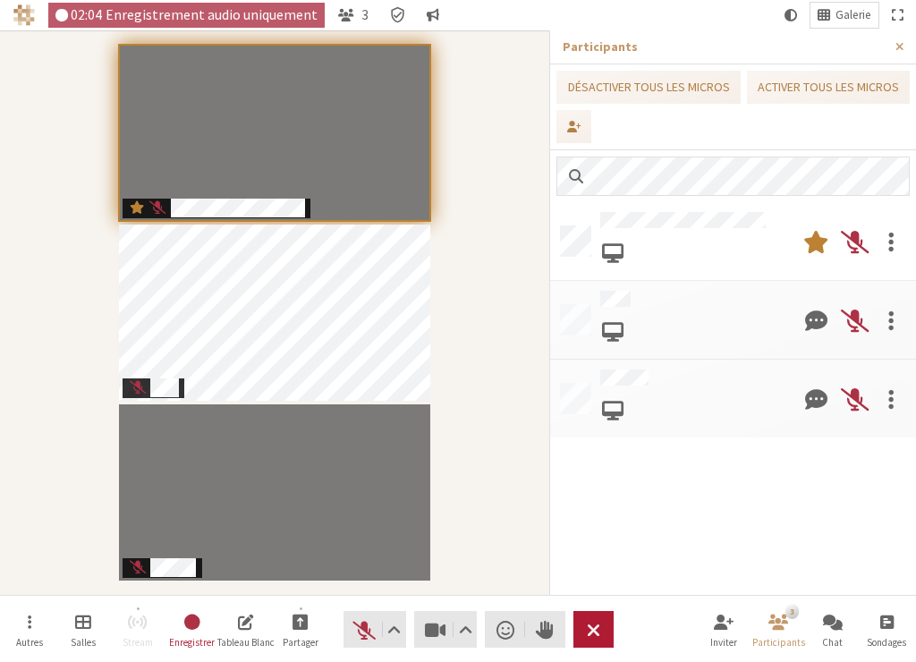
click at [585, 625] on button "Quitter" at bounding box center [594, 629] width 40 height 37
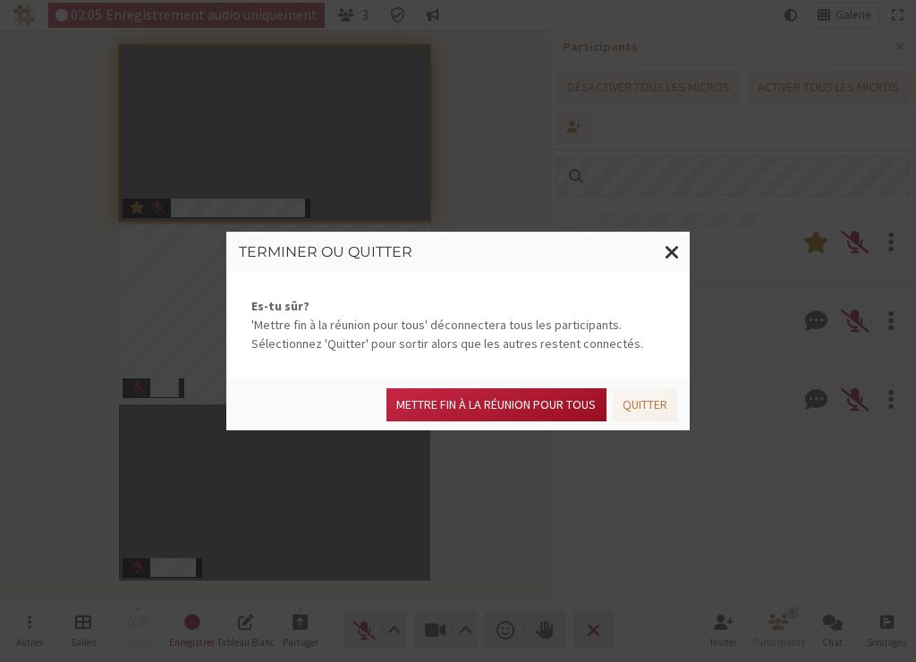
drag, startPoint x: 506, startPoint y: 398, endPoint x: 515, endPoint y: 392, distance: 11.7
click at [506, 397] on button "Mettre fin à la réunion pour tous" at bounding box center [496, 404] width 219 height 33
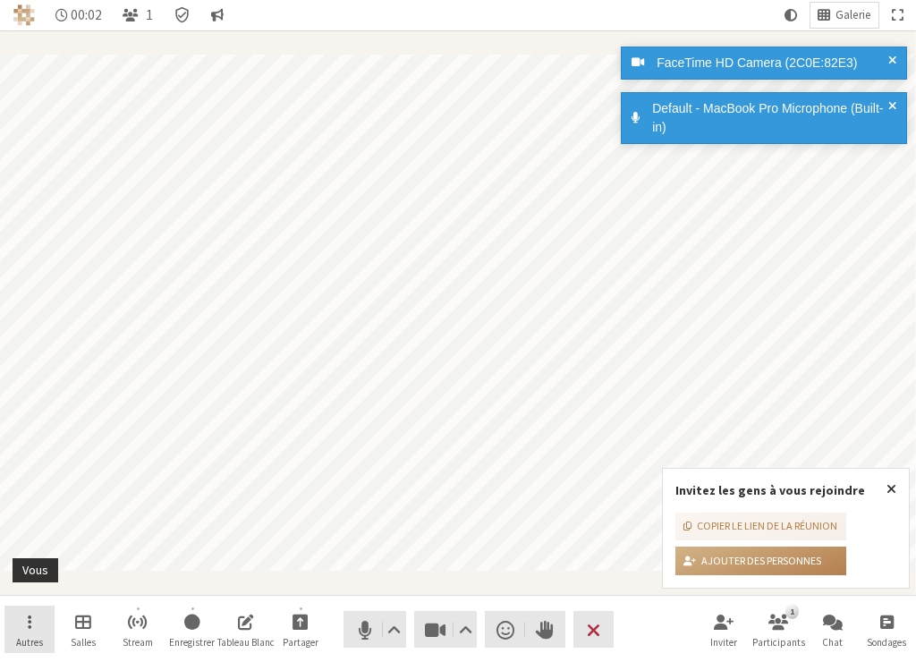
click at [24, 615] on button "Autres" at bounding box center [29, 630] width 50 height 48
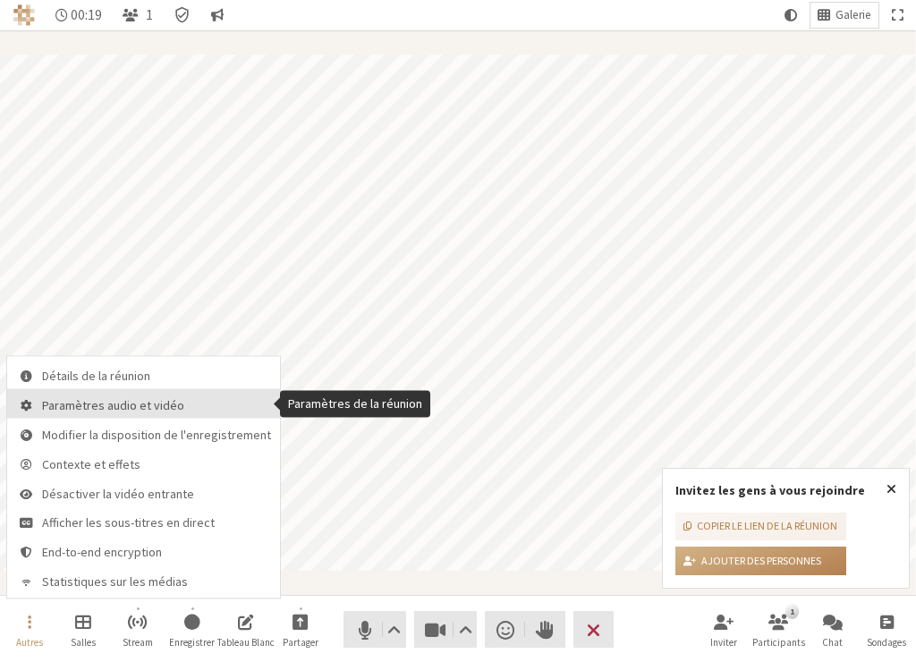
click at [115, 411] on span "Paramètres audio et vidéo" at bounding box center [156, 404] width 229 height 13
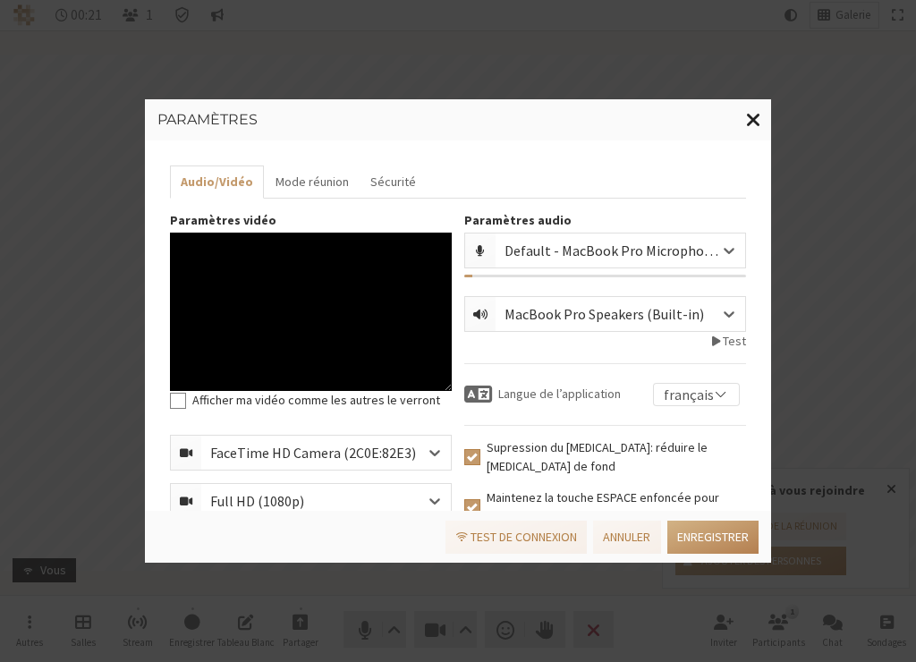
click at [758, 116] on span "Fermer la modalité" at bounding box center [753, 119] width 15 height 22
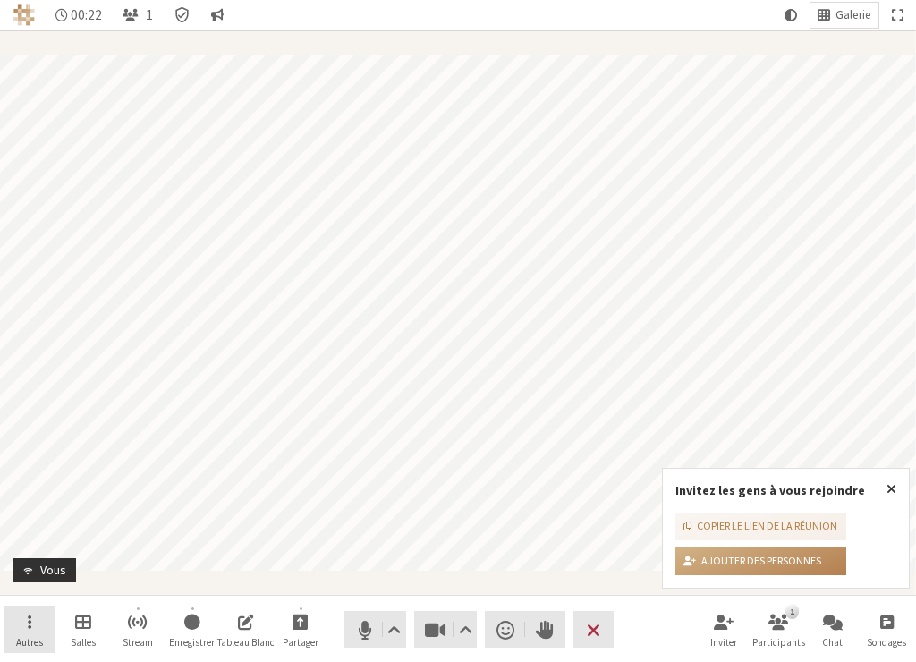
click at [29, 632] on span "Ouvrir" at bounding box center [30, 621] width 4 height 21
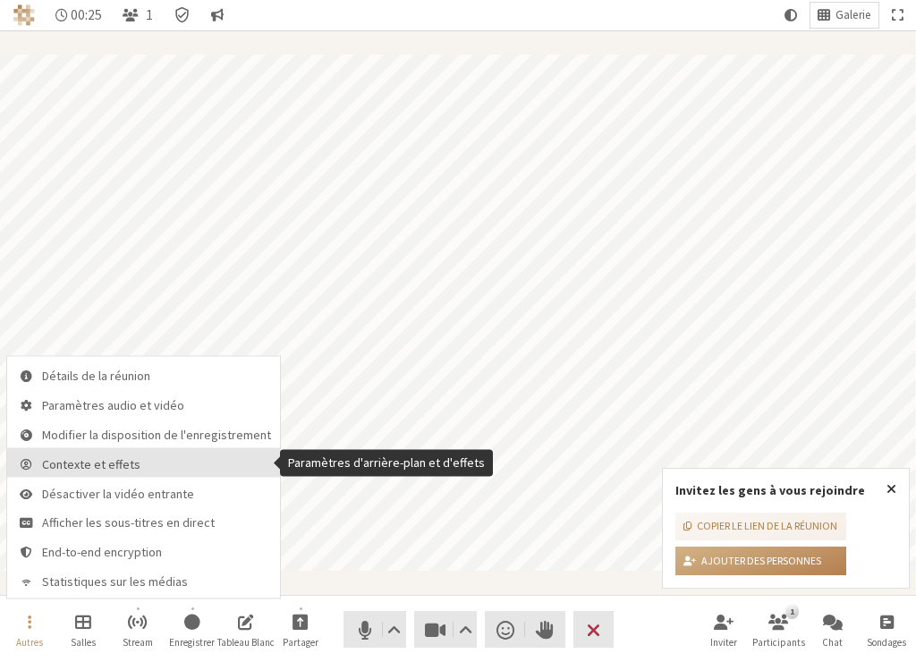
click at [100, 464] on span "Contexte et effets" at bounding box center [156, 463] width 229 height 13
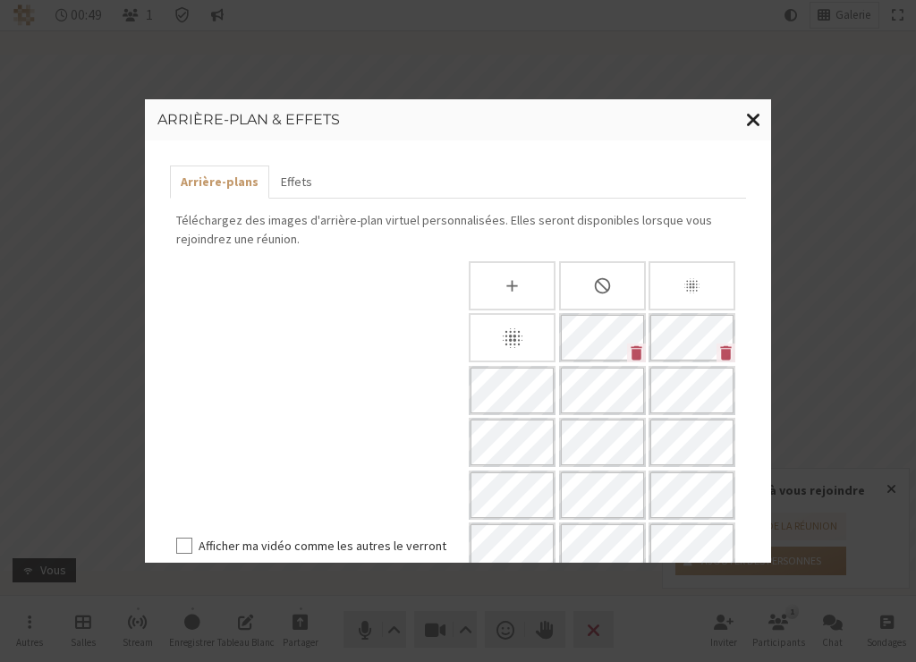
click at [758, 123] on span "Fermer la modalité" at bounding box center [753, 119] width 15 height 22
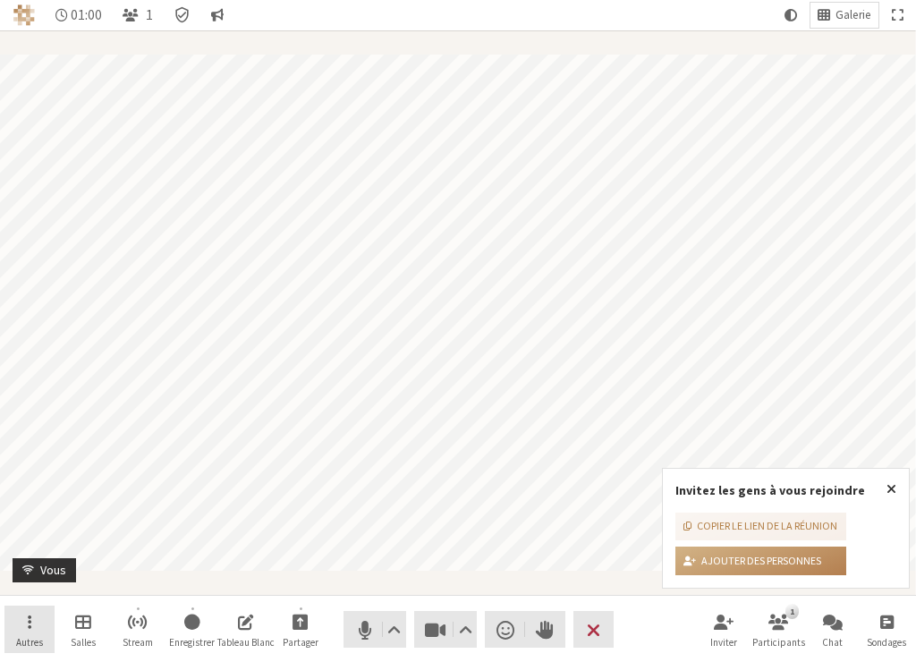
click at [26, 626] on button "Autres" at bounding box center [29, 630] width 50 height 48
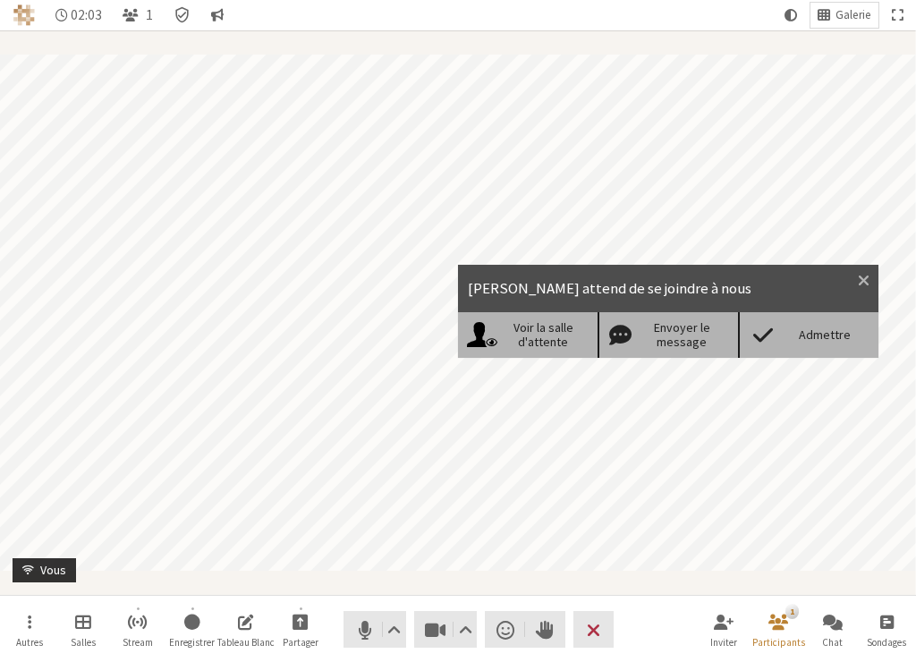
click at [835, 331] on div "Admettre" at bounding box center [824, 335] width 91 height 15
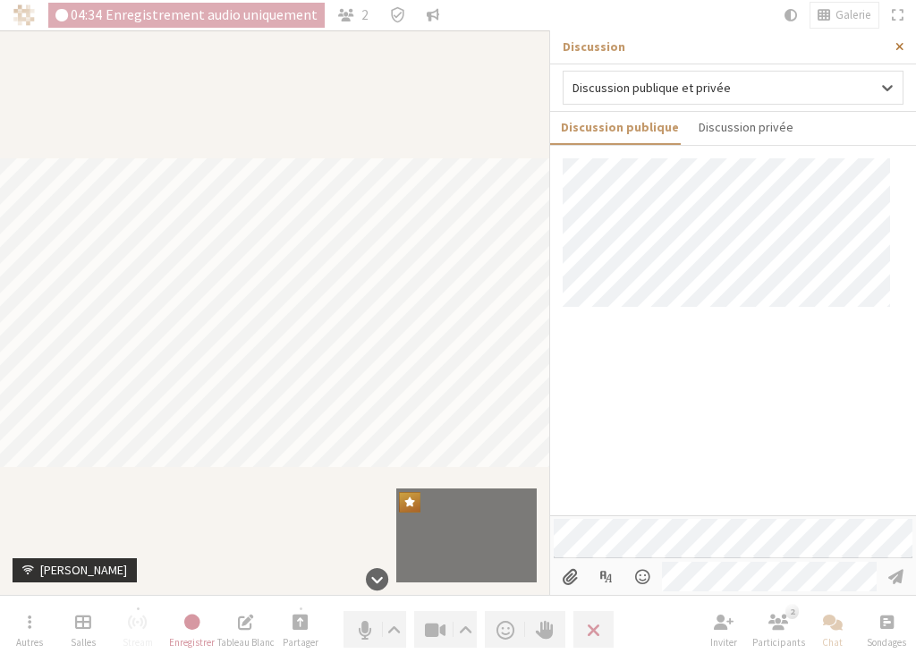
click at [900, 47] on span "Fermer la barre latérale" at bounding box center [900, 46] width 8 height 13
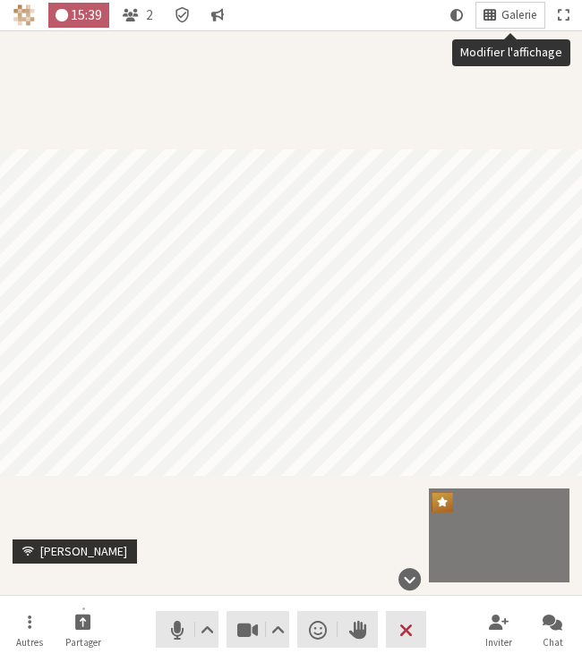
click at [498, 16] on button "Galerie" at bounding box center [510, 15] width 68 height 25
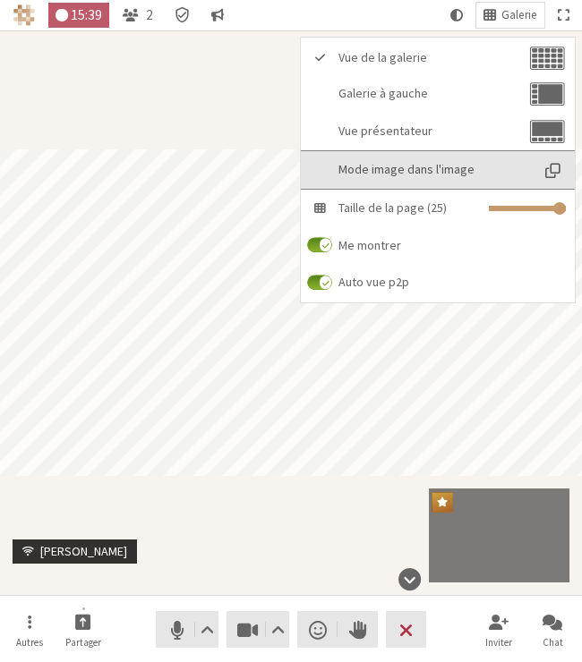
click at [428, 170] on span "Mode image dans l'image" at bounding box center [433, 169] width 191 height 13
click at [421, 170] on span "Mode image dans l'image" at bounding box center [433, 169] width 191 height 13
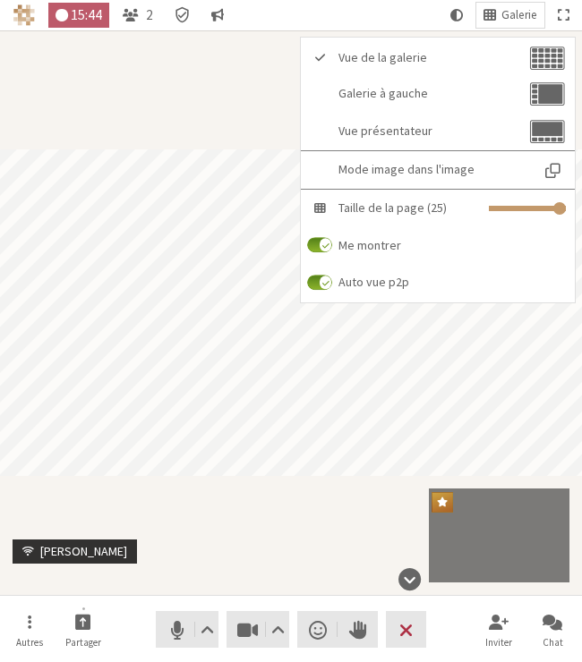
click at [243, 72] on div "Participant" at bounding box center [291, 312] width 582 height 565
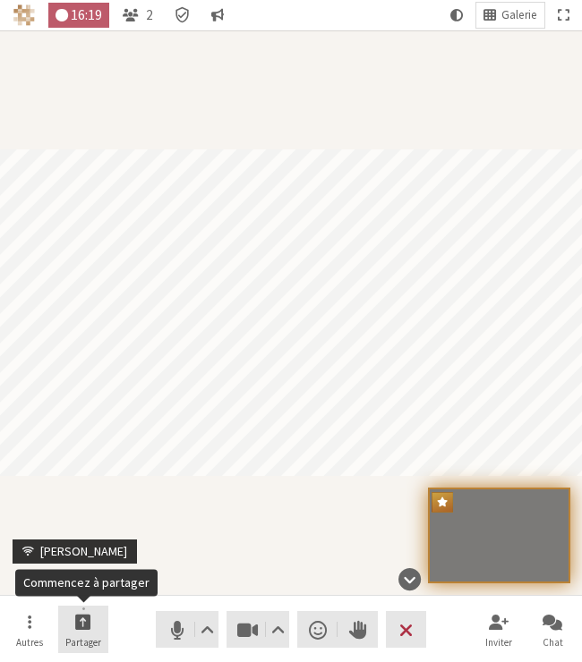
click at [93, 626] on button "Partager" at bounding box center [83, 630] width 50 height 48
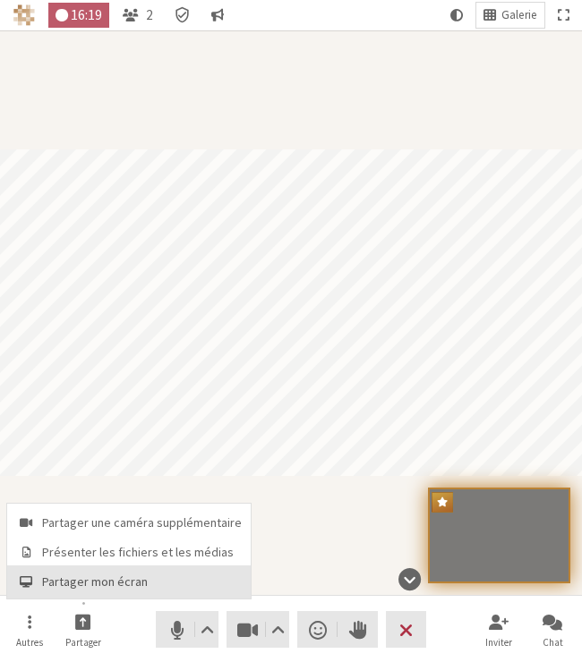
click at [84, 585] on span "Partager mon écran" at bounding box center [142, 581] width 200 height 13
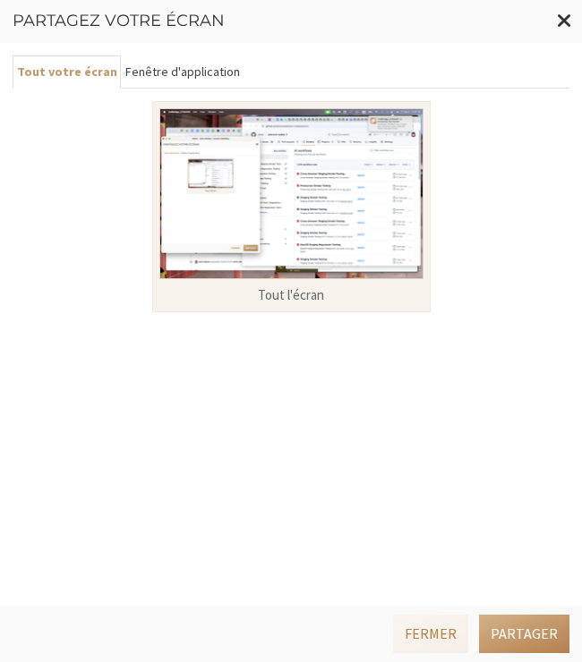
click at [185, 78] on button "Fenêtre d'application" at bounding box center [182, 71] width 123 height 33
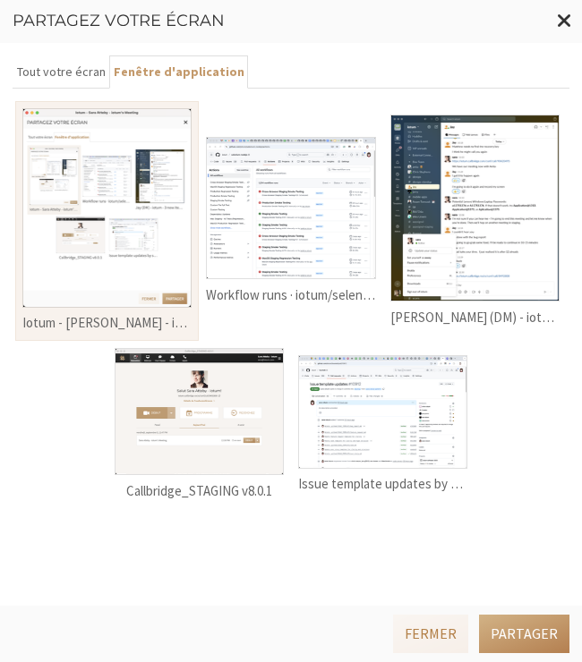
click at [341, 224] on img at bounding box center [290, 208] width 169 height 142
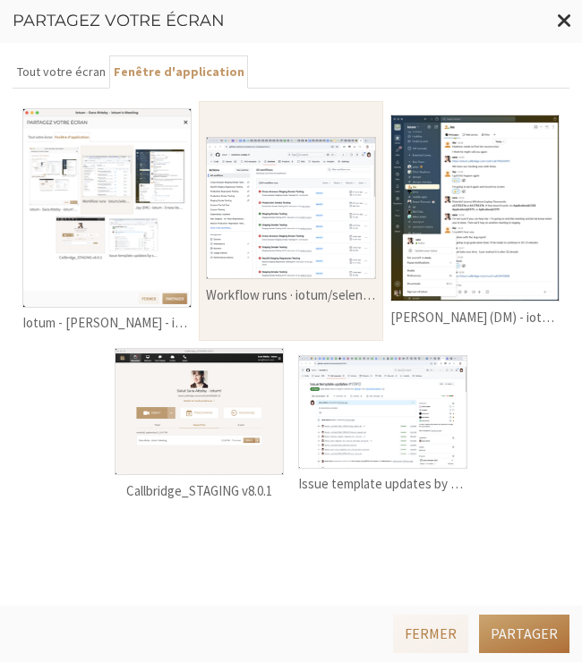
click at [520, 636] on button "Partager" at bounding box center [524, 634] width 90 height 38
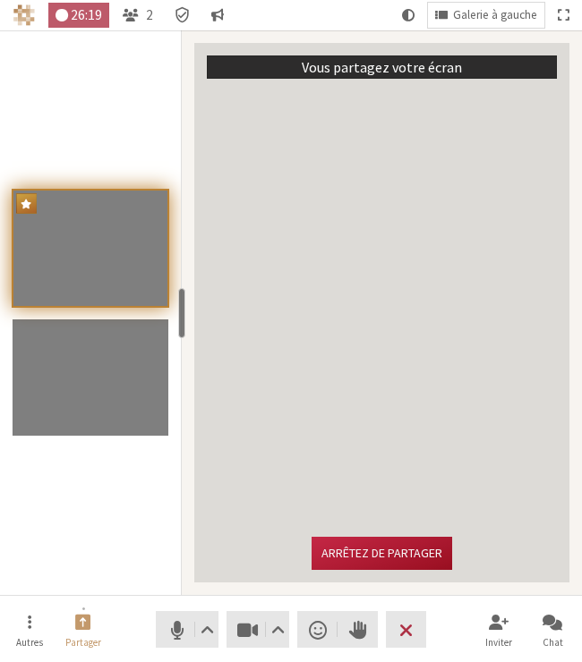
click at [376, 557] on button "Arrêtez de partager" at bounding box center [381, 553] width 140 height 33
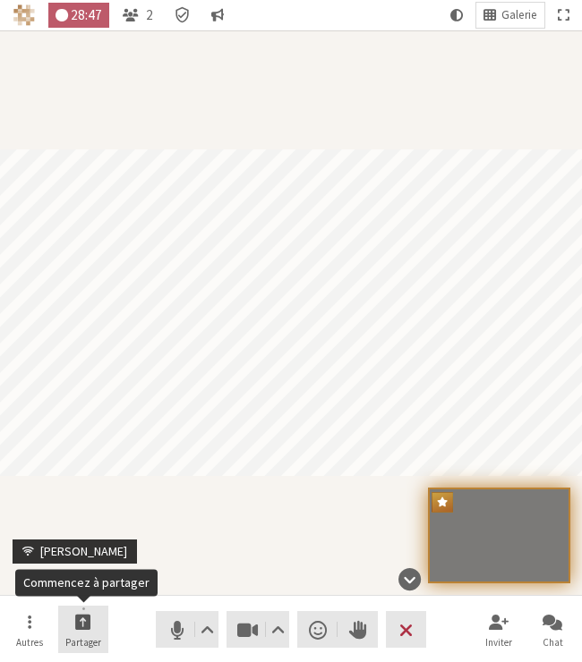
click at [89, 625] on span "Commencez à partager" at bounding box center [83, 621] width 16 height 21
click at [89, 616] on span "Commencez à partager" at bounding box center [83, 621] width 16 height 21
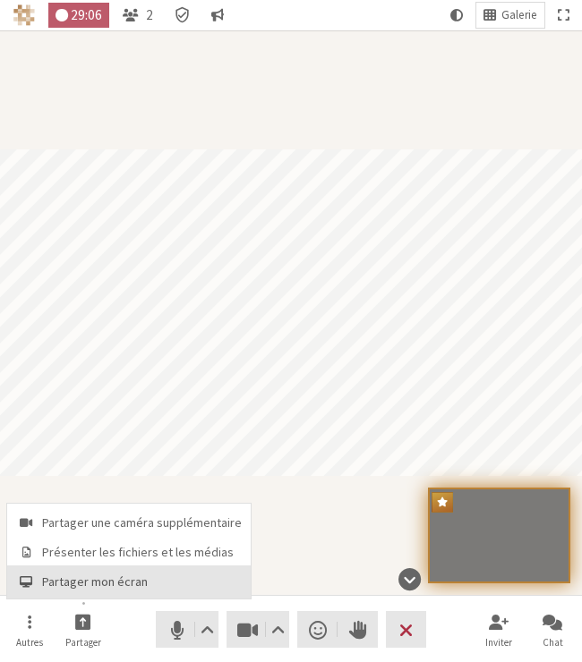
click at [108, 586] on span "Partager mon écran" at bounding box center [142, 581] width 200 height 13
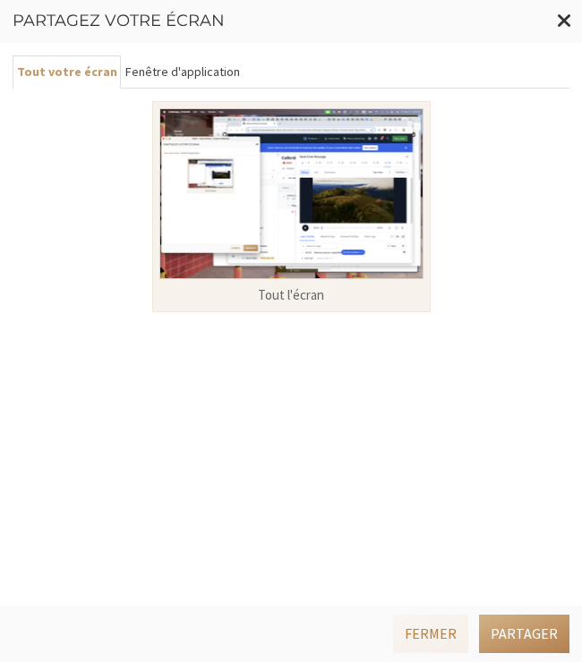
click at [183, 63] on button "Fenêtre d'application" at bounding box center [182, 71] width 123 height 33
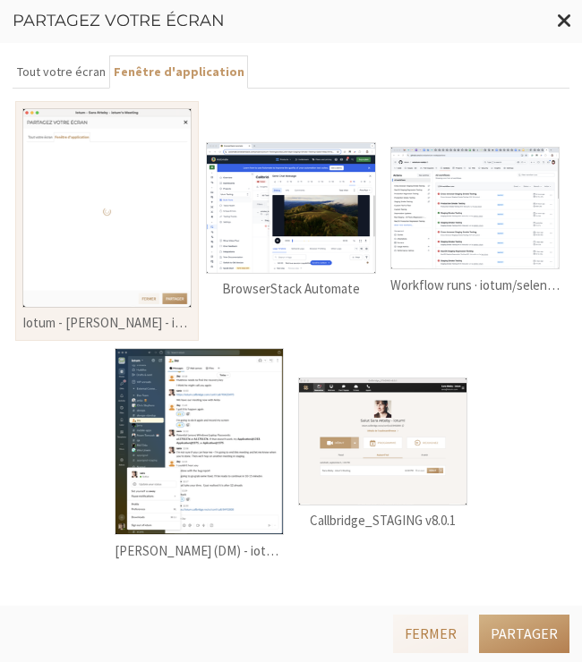
click at [336, 246] on img at bounding box center [290, 208] width 169 height 132
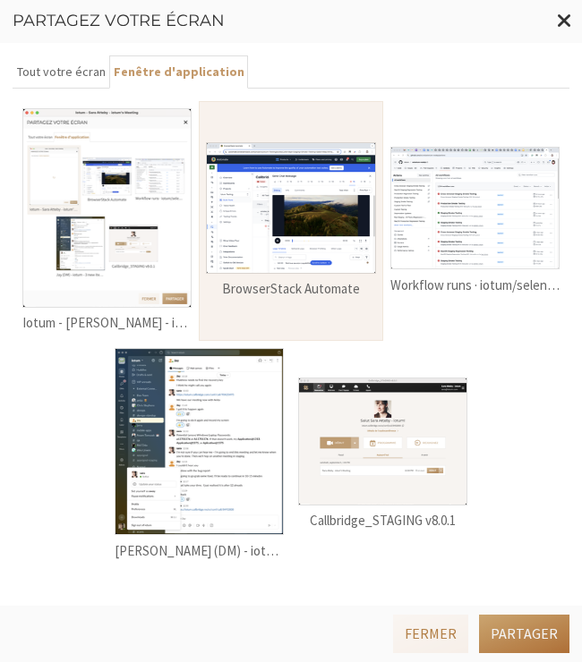
click at [530, 630] on button "Partager" at bounding box center [524, 634] width 90 height 38
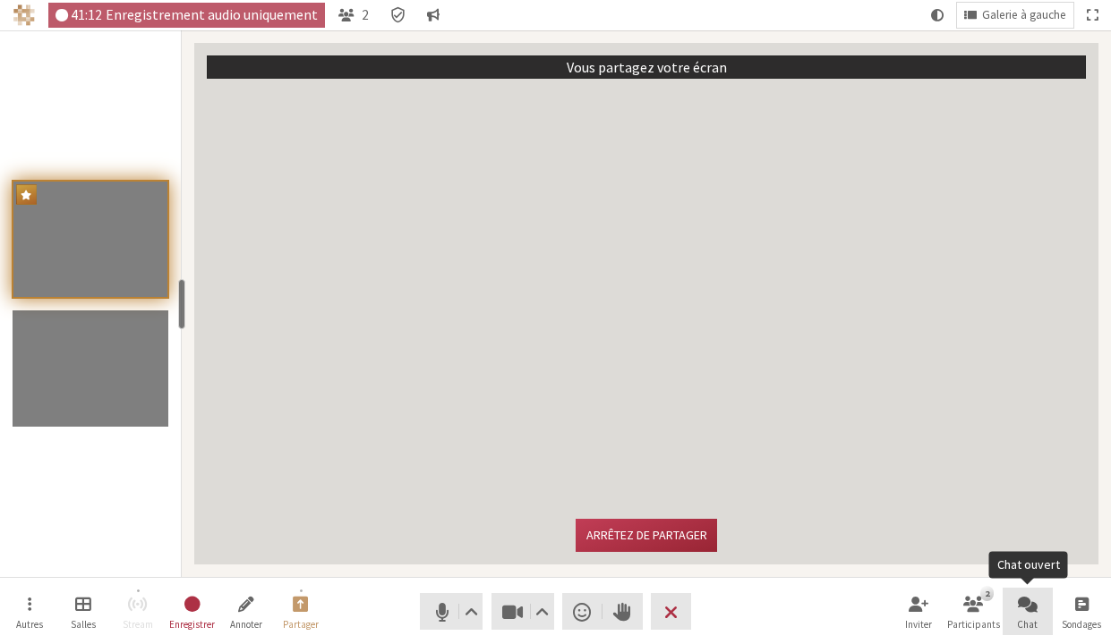
click at [915, 615] on button "Chat" at bounding box center [1027, 612] width 50 height 48
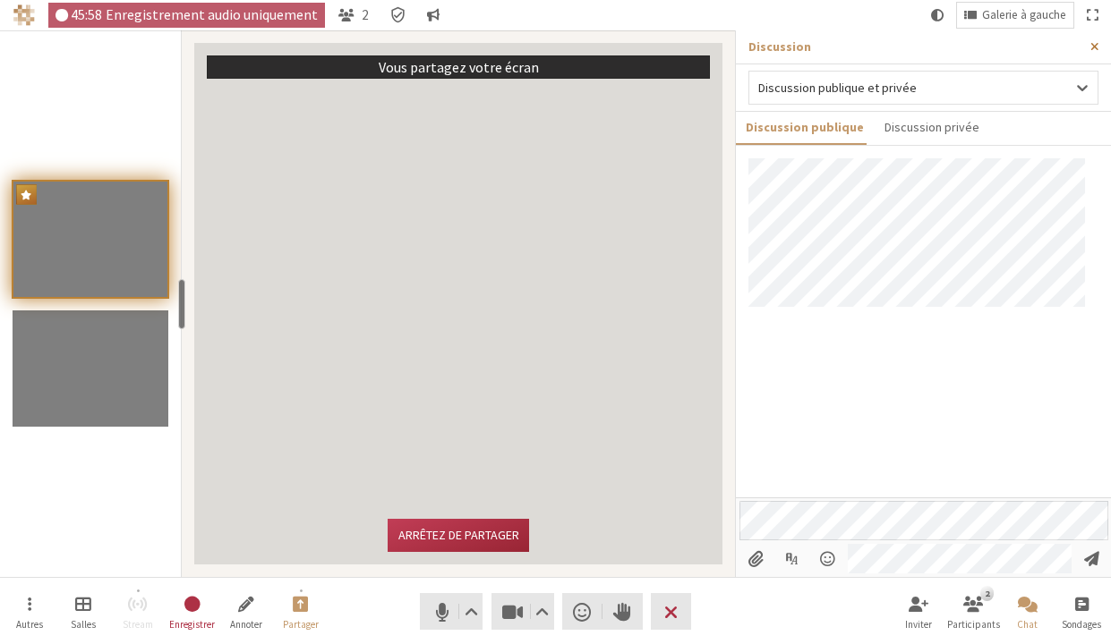
click at [915, 44] on span "Fermer la barre latérale" at bounding box center [1094, 46] width 8 height 13
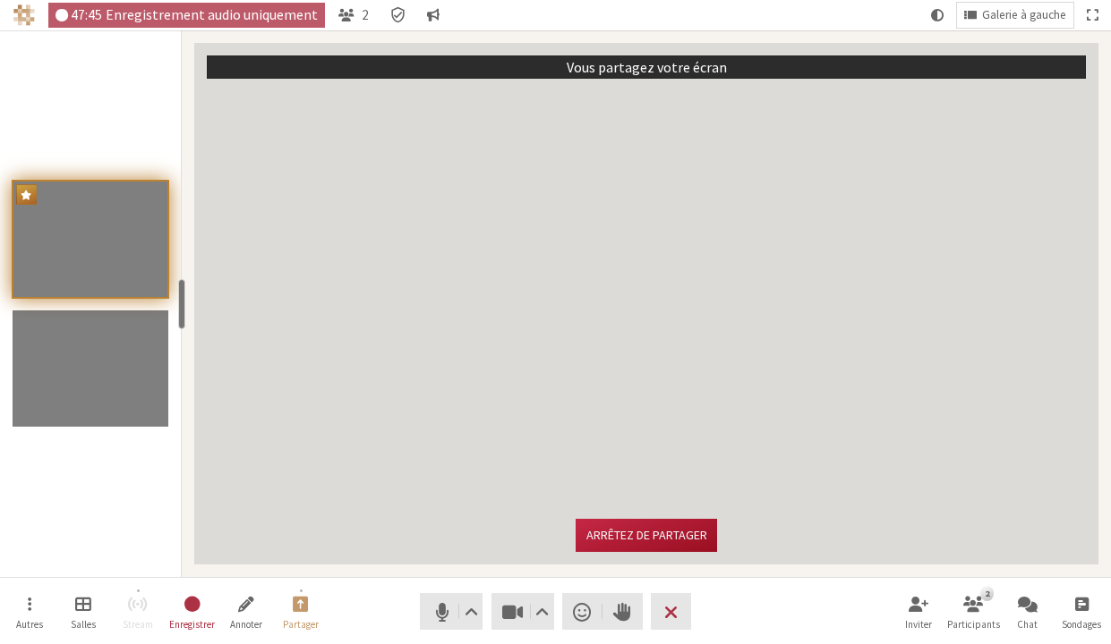
click at [649, 532] on button "Arrêtez de partager" at bounding box center [645, 535] width 140 height 33
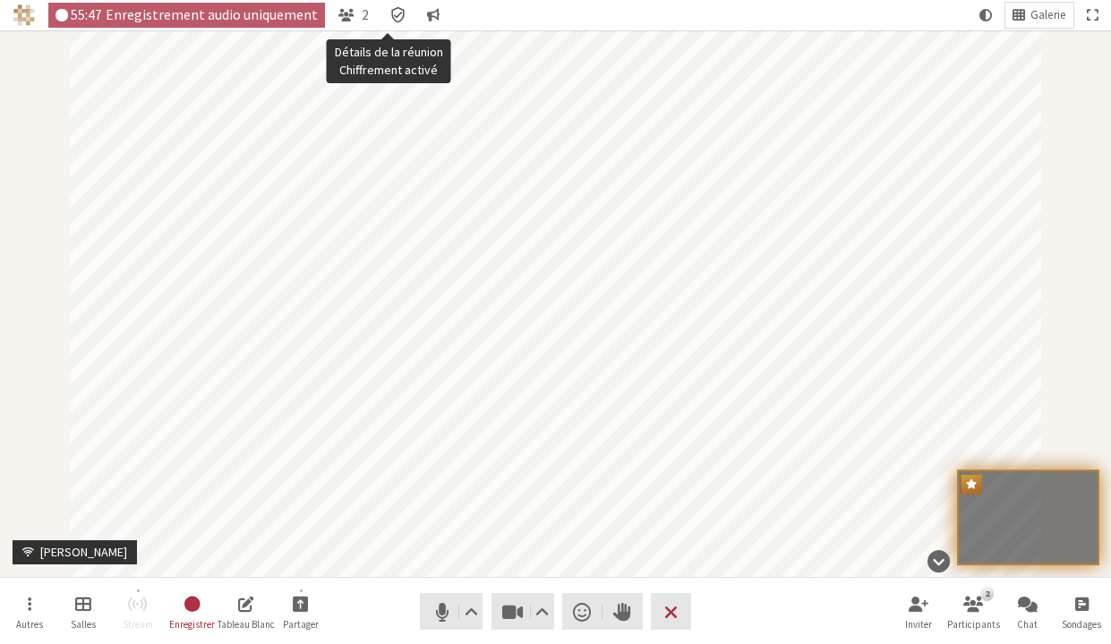
click at [389, 13] on icon "Détails de la réunion Chiffrement activé" at bounding box center [398, 15] width 18 height 18
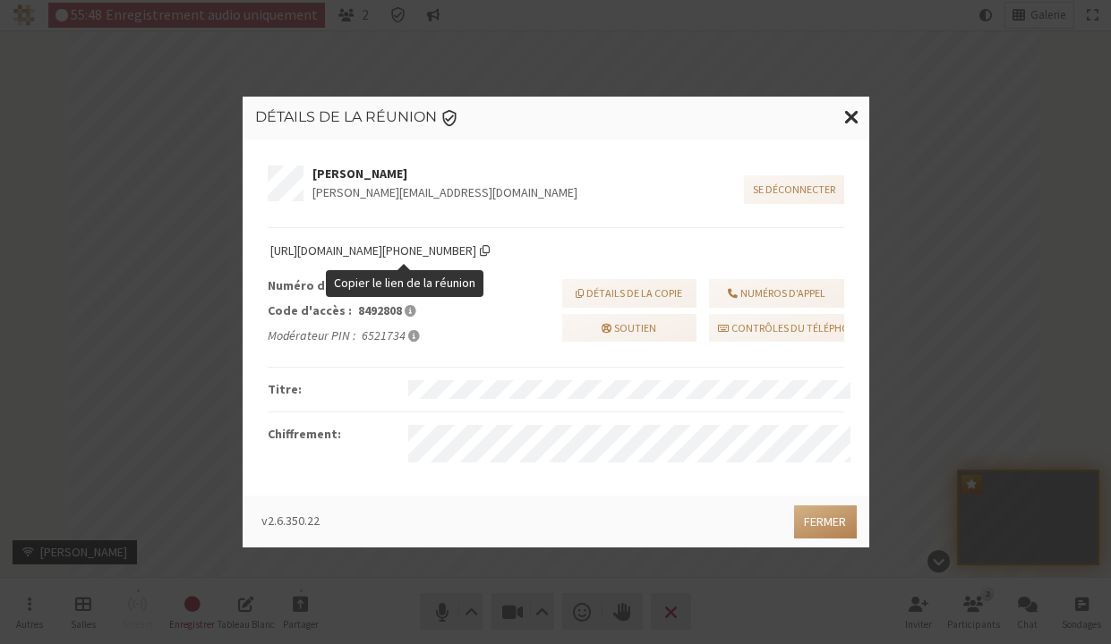
click at [489, 251] on span "Copier le lien de la réunion" at bounding box center [485, 250] width 10 height 13
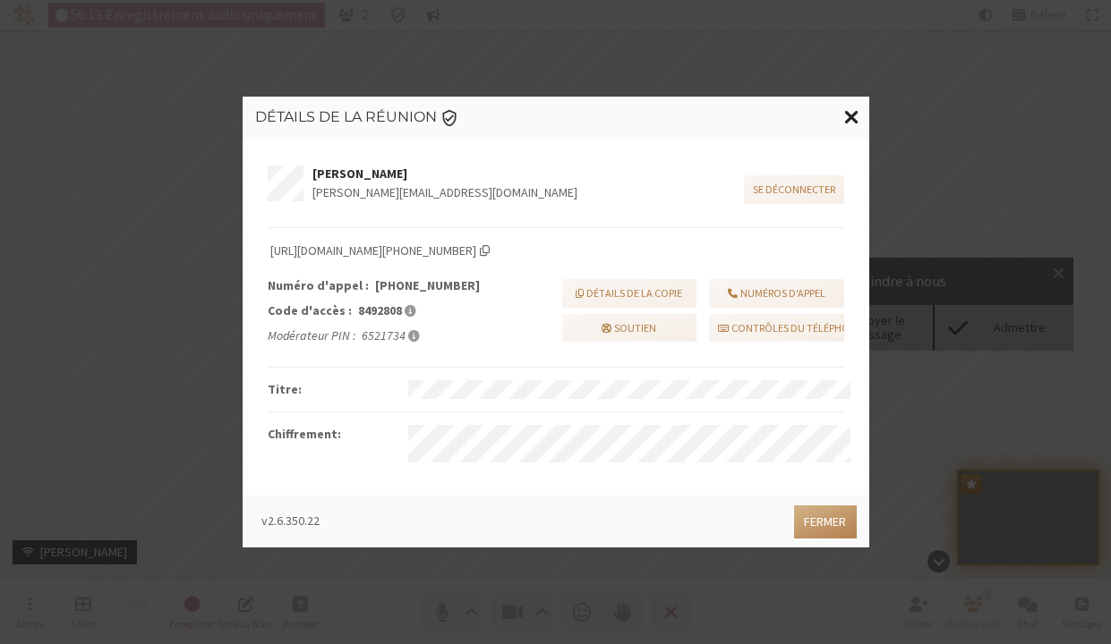
click at [847, 119] on span "Fermer la modalité" at bounding box center [851, 117] width 15 height 22
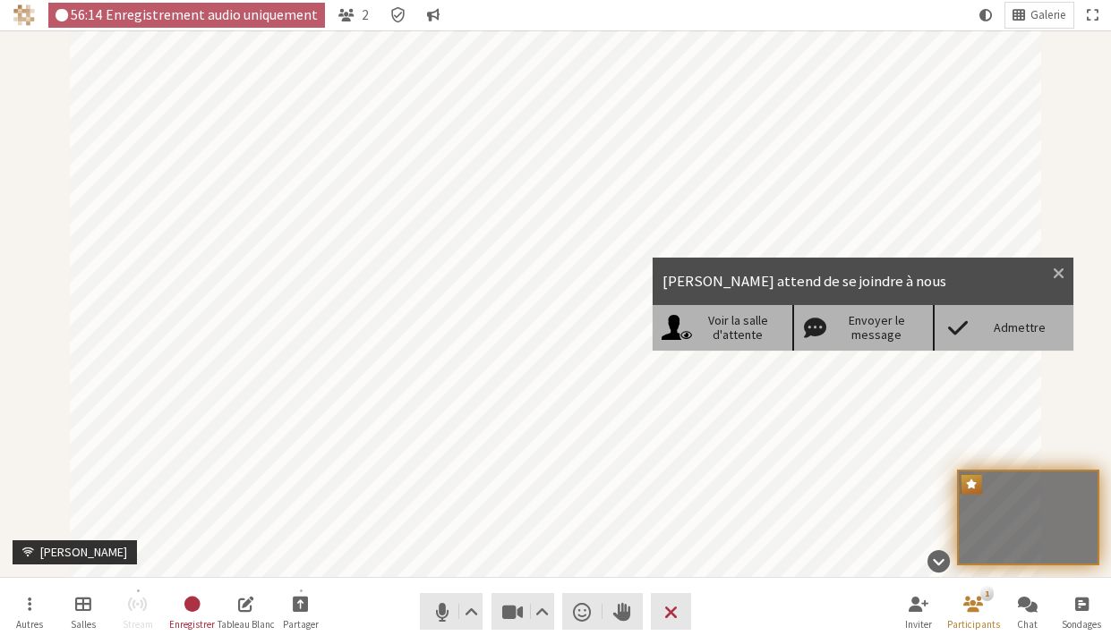
click at [915, 322] on div "Admettre" at bounding box center [1019, 327] width 91 height 15
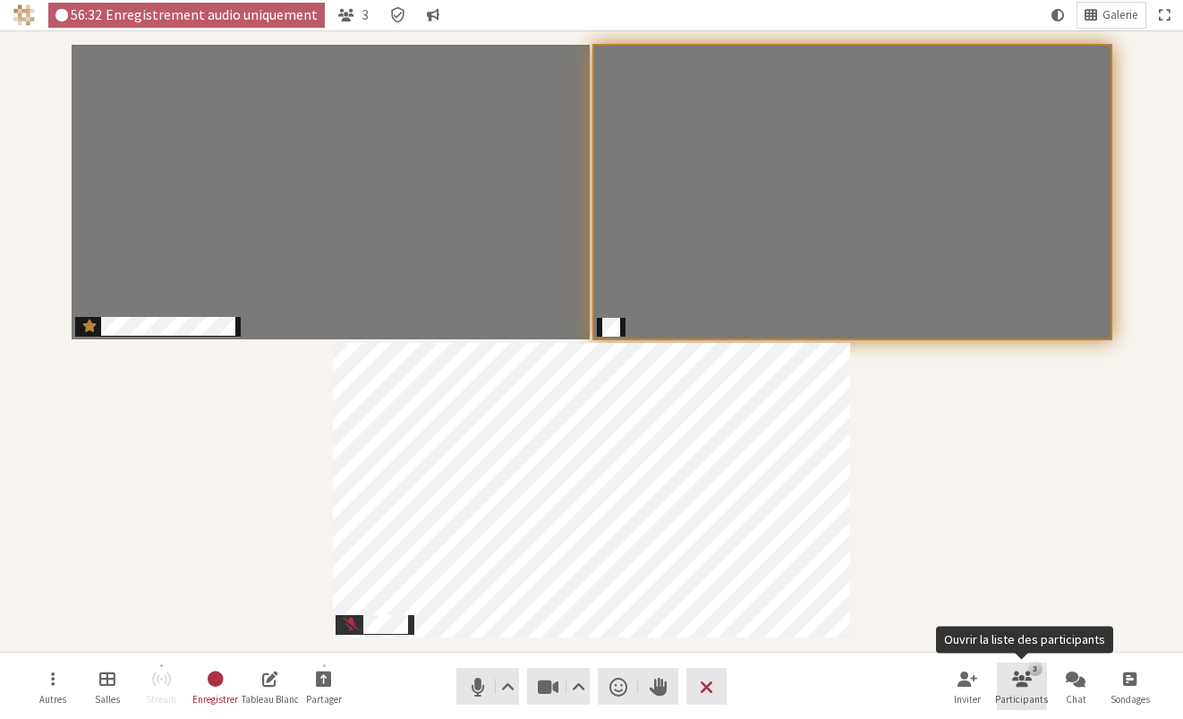
click at [915, 661] on button "3 Participants" at bounding box center [1022, 686] width 50 height 48
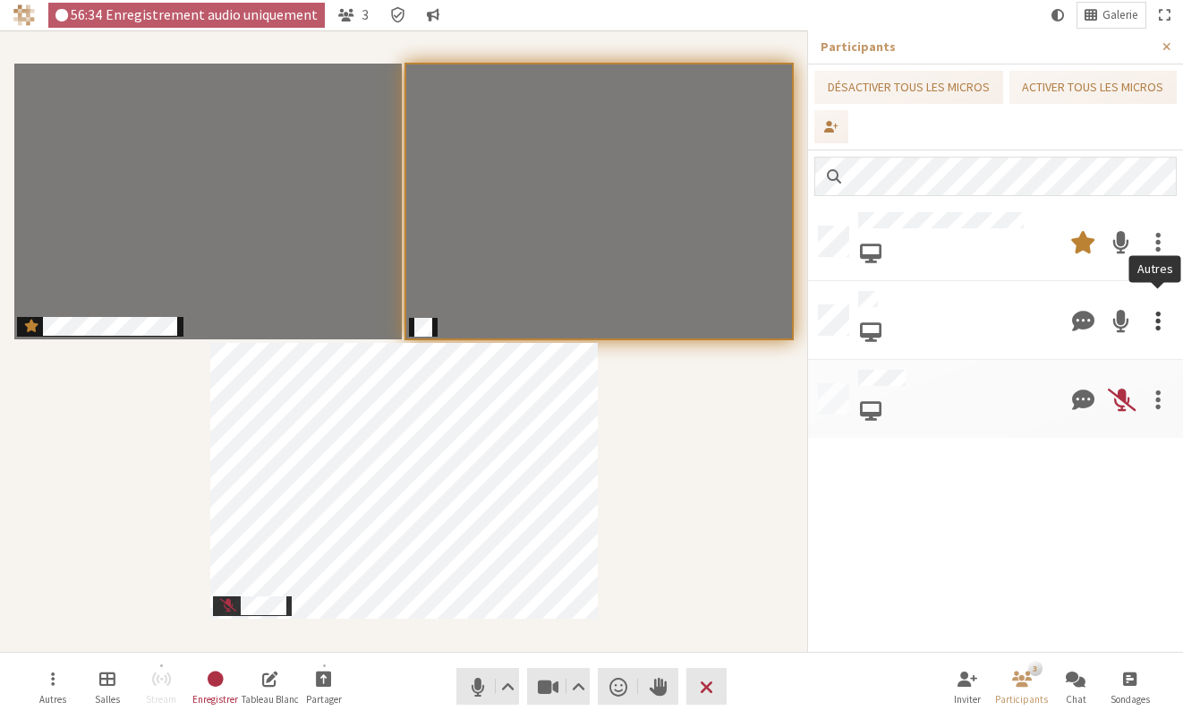
click at [915, 321] on div at bounding box center [1158, 320] width 38 height 50
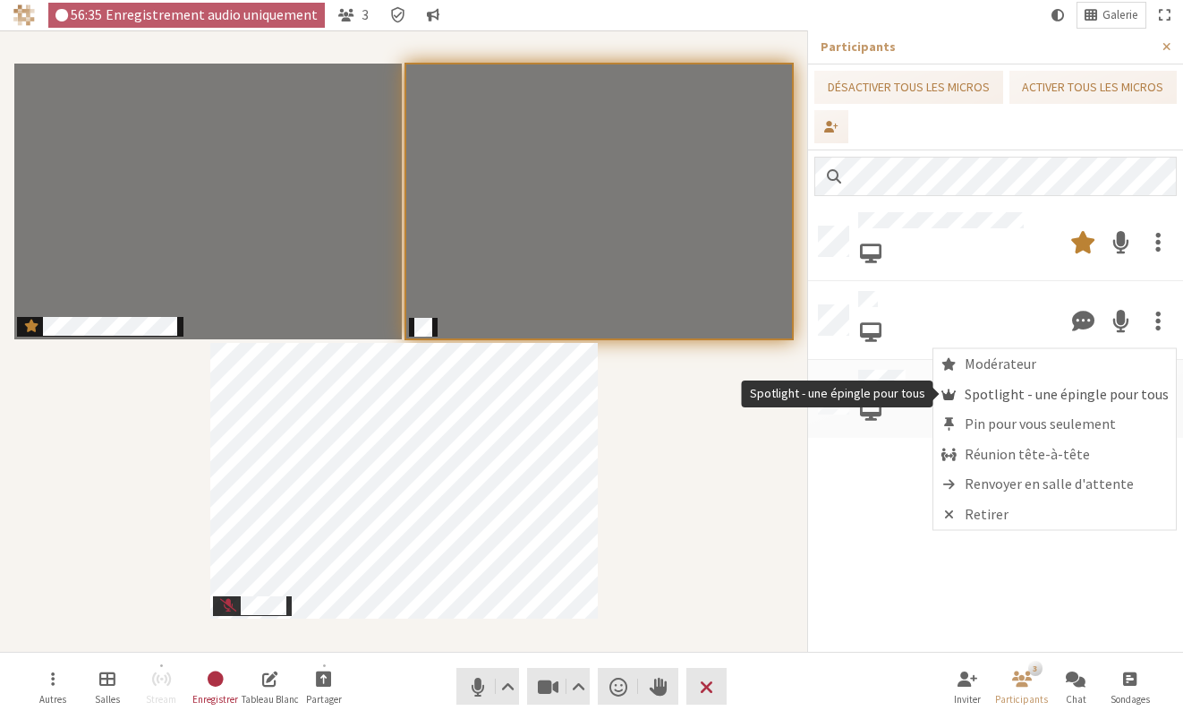
click at [915, 393] on span "Spotlight - une épingle pour tous" at bounding box center [1067, 394] width 204 height 16
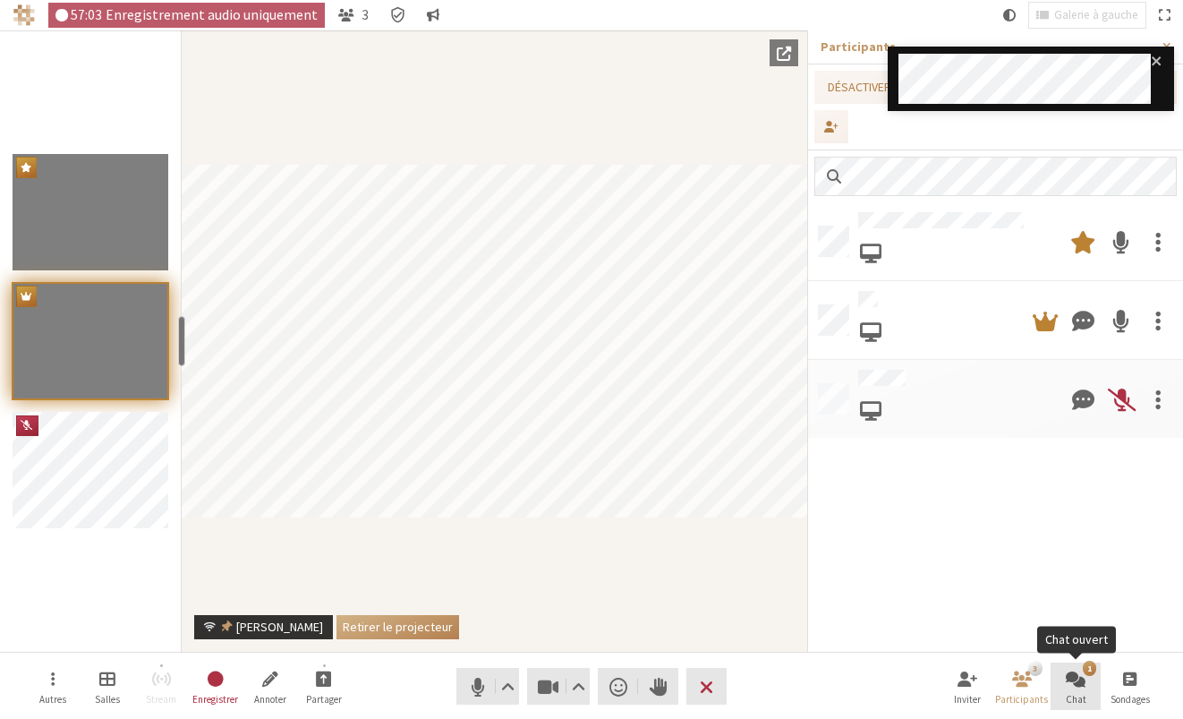
click at [915, 661] on span "Chat ouvert" at bounding box center [1076, 678] width 20 height 21
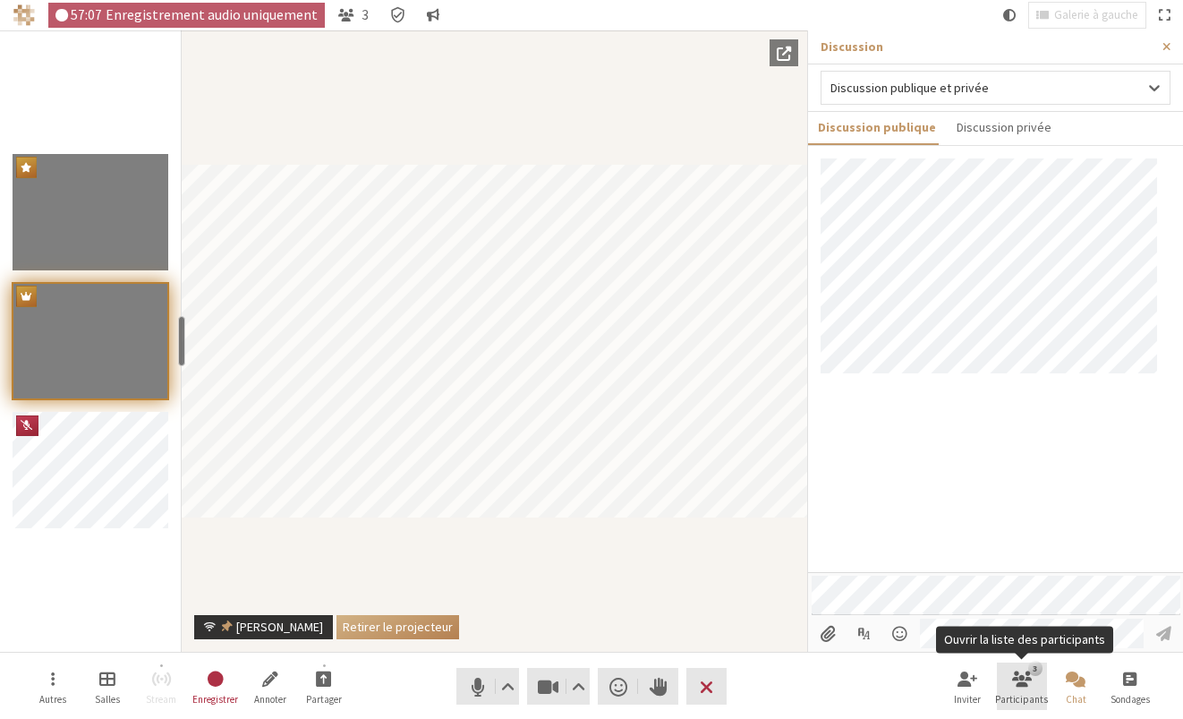
click at [915, 661] on button "3 Participants" at bounding box center [1022, 686] width 50 height 48
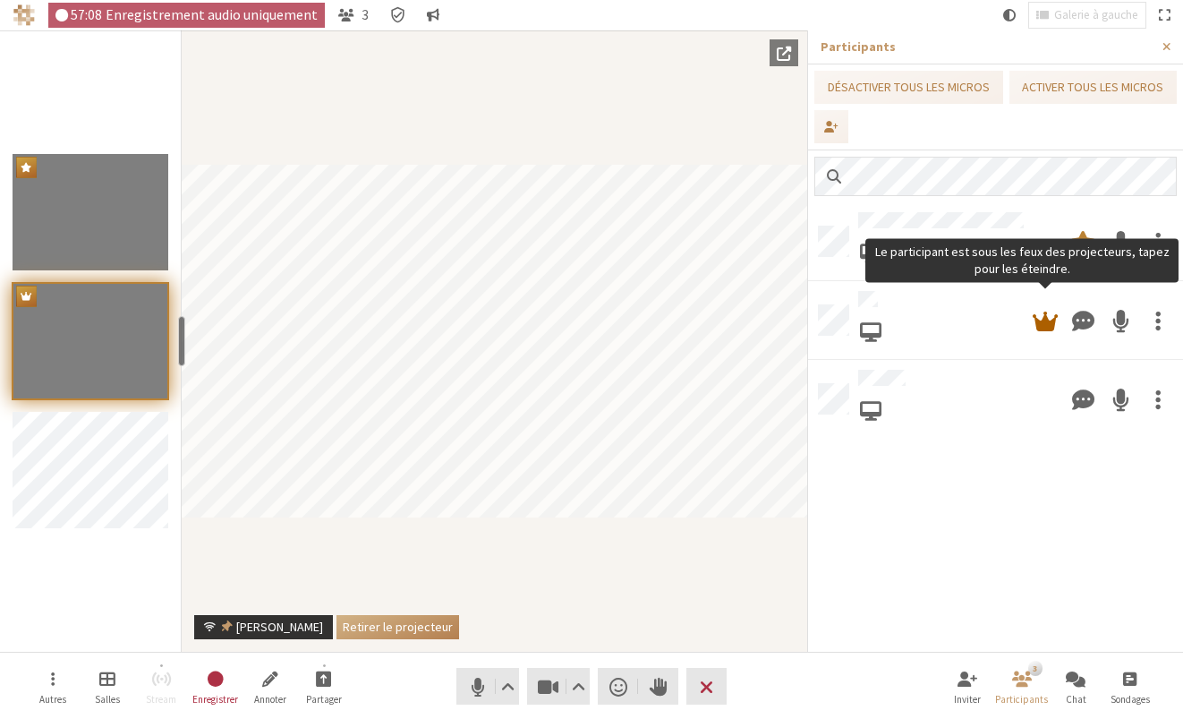
click at [915, 316] on span at bounding box center [1045, 320] width 25 height 32
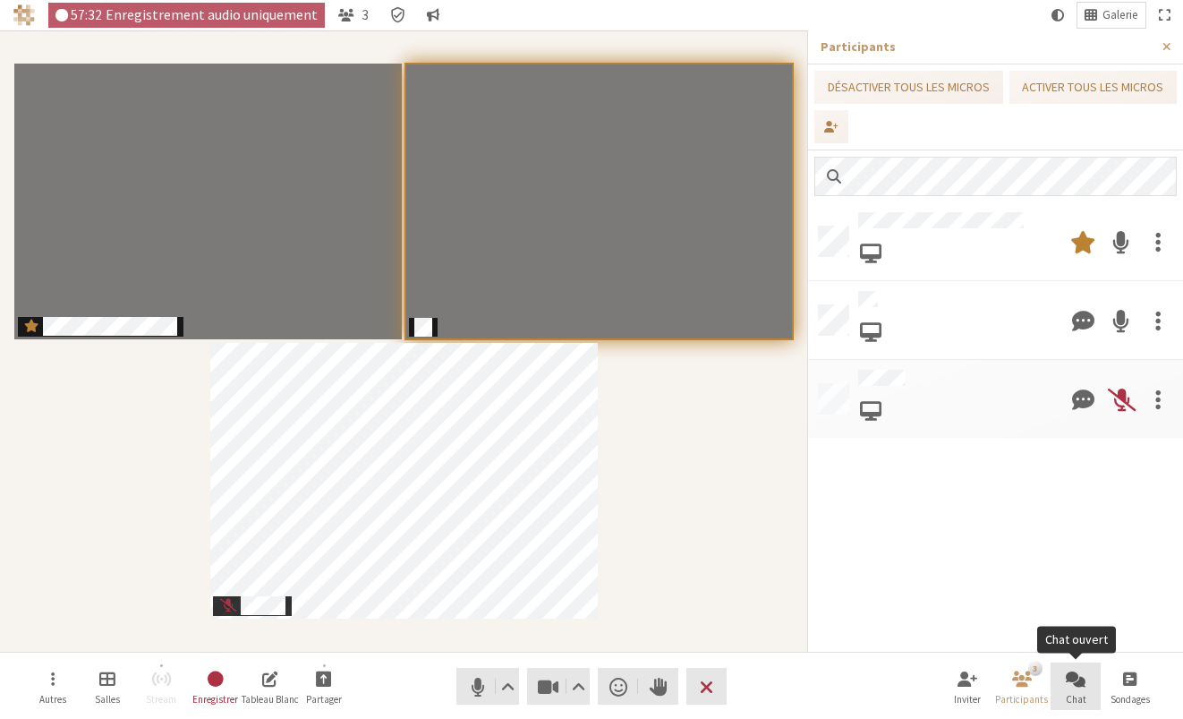
click at [915, 661] on span "Chat ouvert" at bounding box center [1076, 678] width 20 height 21
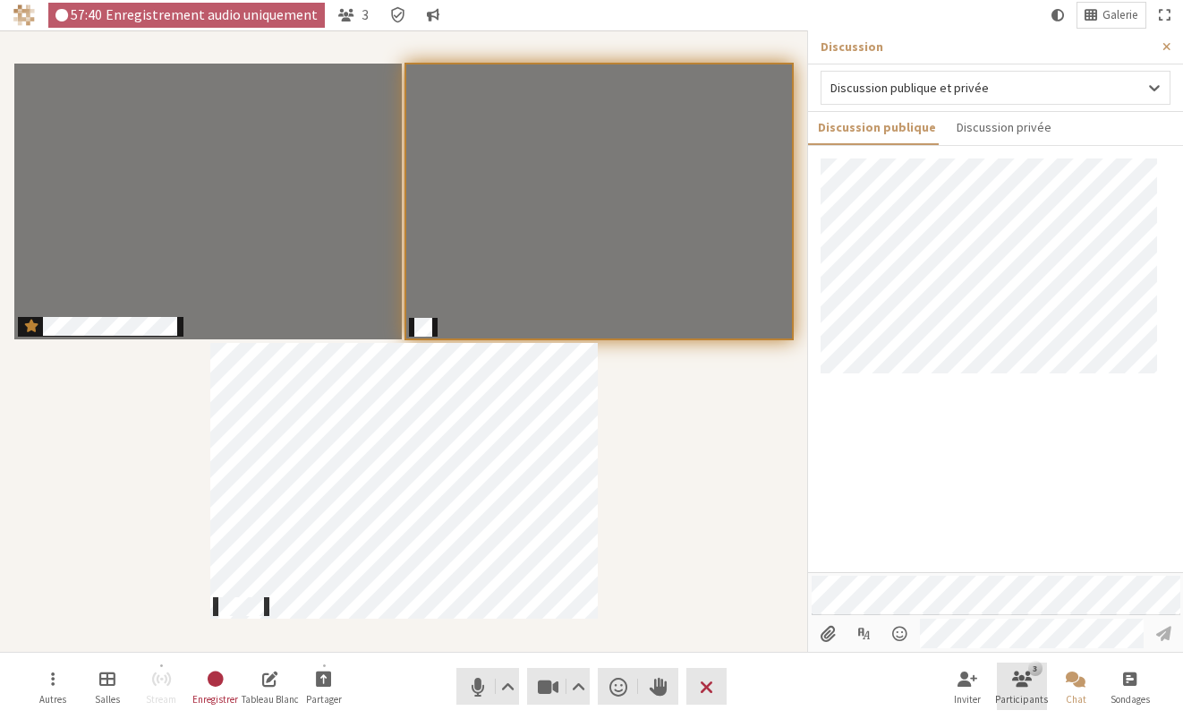
click at [915, 661] on span "Ouvrir la liste des participants" at bounding box center [1022, 678] width 20 height 21
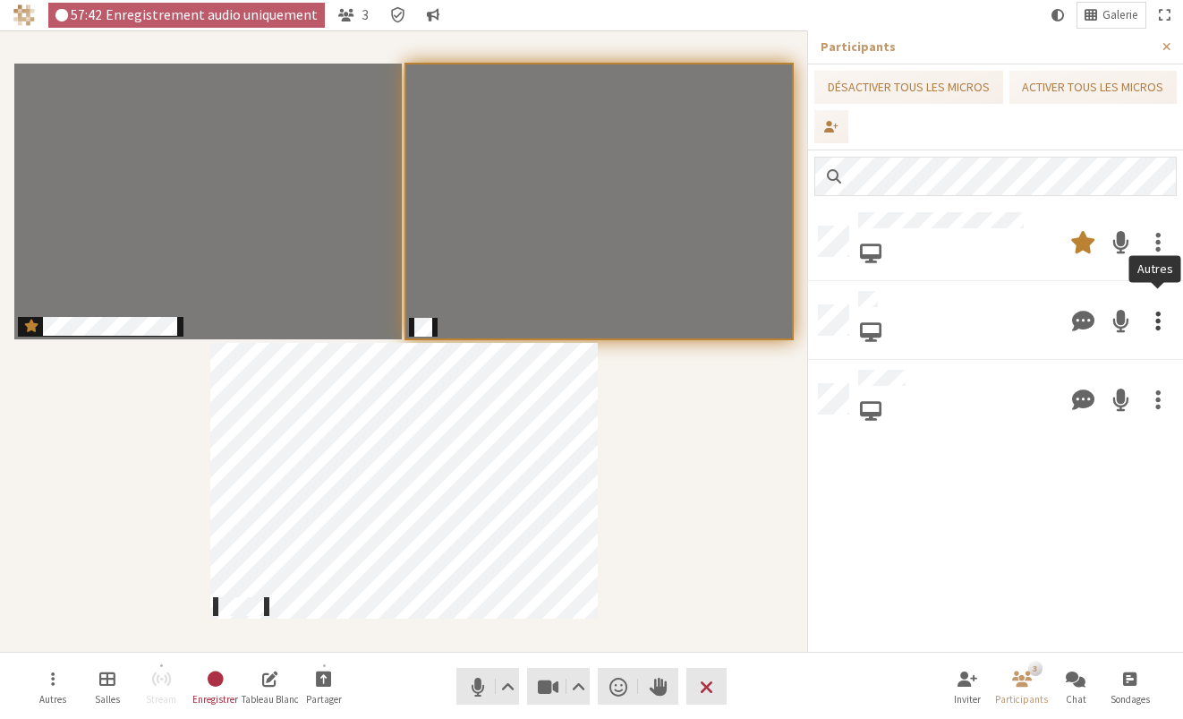
click at [915, 311] on span at bounding box center [1157, 320] width 5 height 32
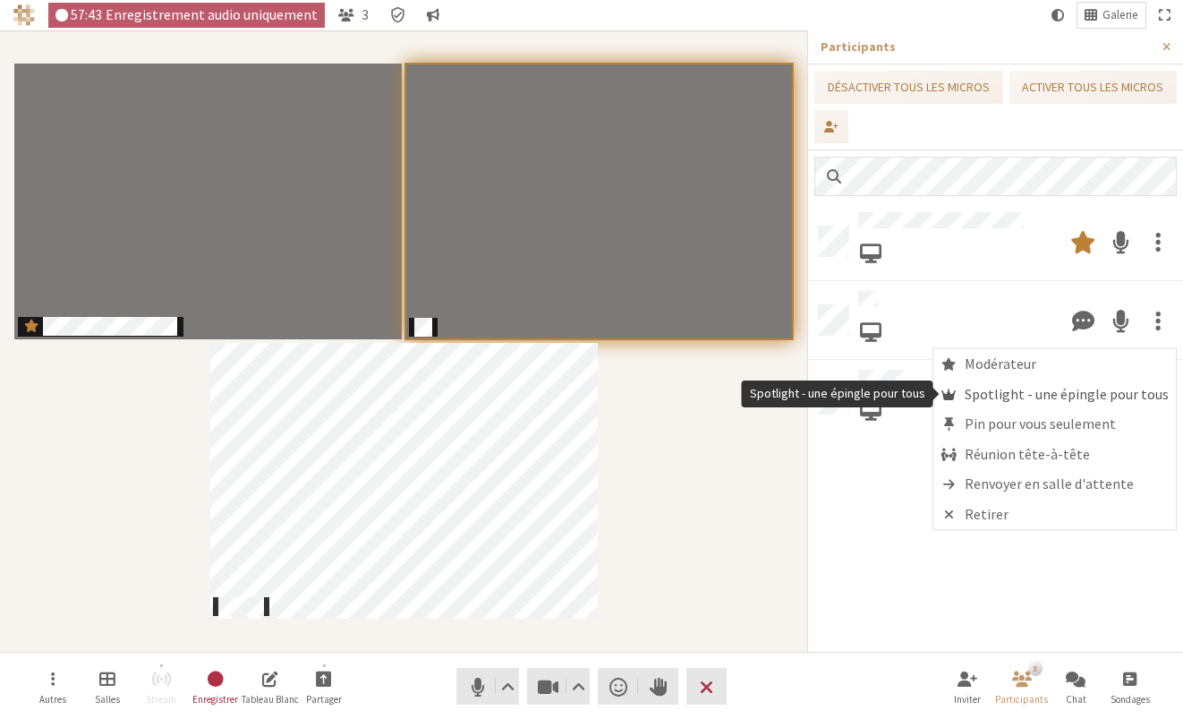
click at [915, 391] on span "Spotlight - une épingle pour tous" at bounding box center [1067, 394] width 204 height 16
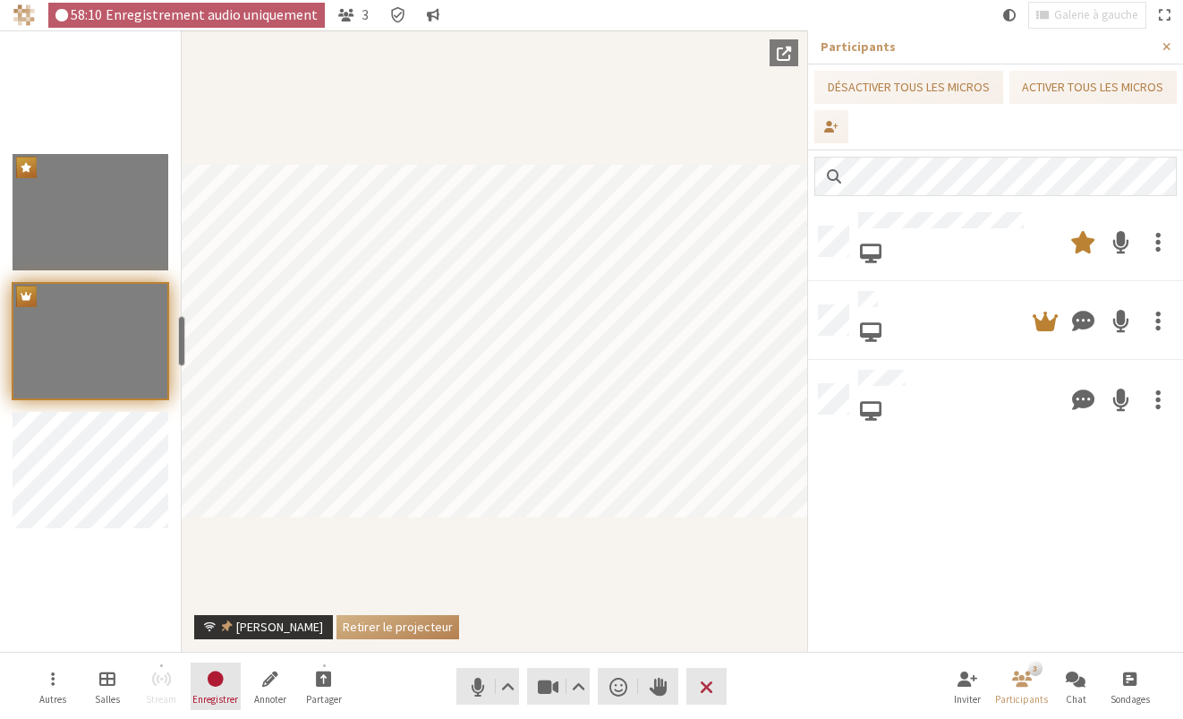
click at [224, 661] on span "Arrêter l'enregistrement" at bounding box center [216, 678] width 20 height 21
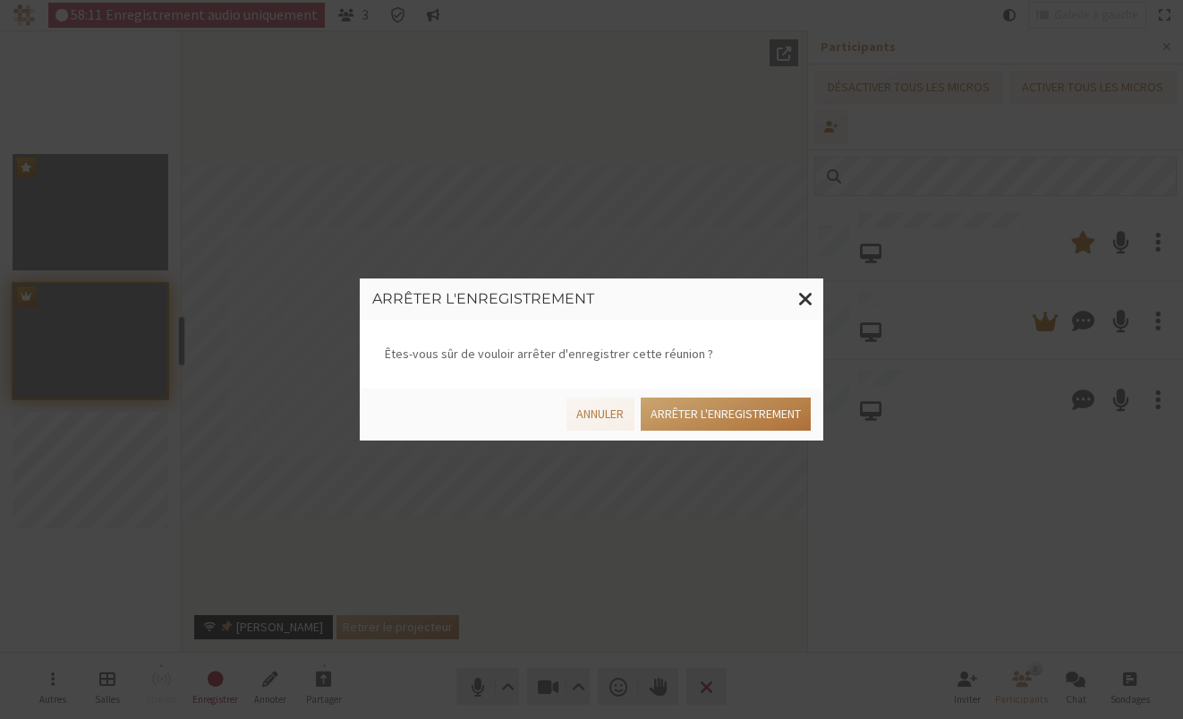
click at [755, 425] on button "Arrêter l'enregistrement" at bounding box center [726, 413] width 170 height 33
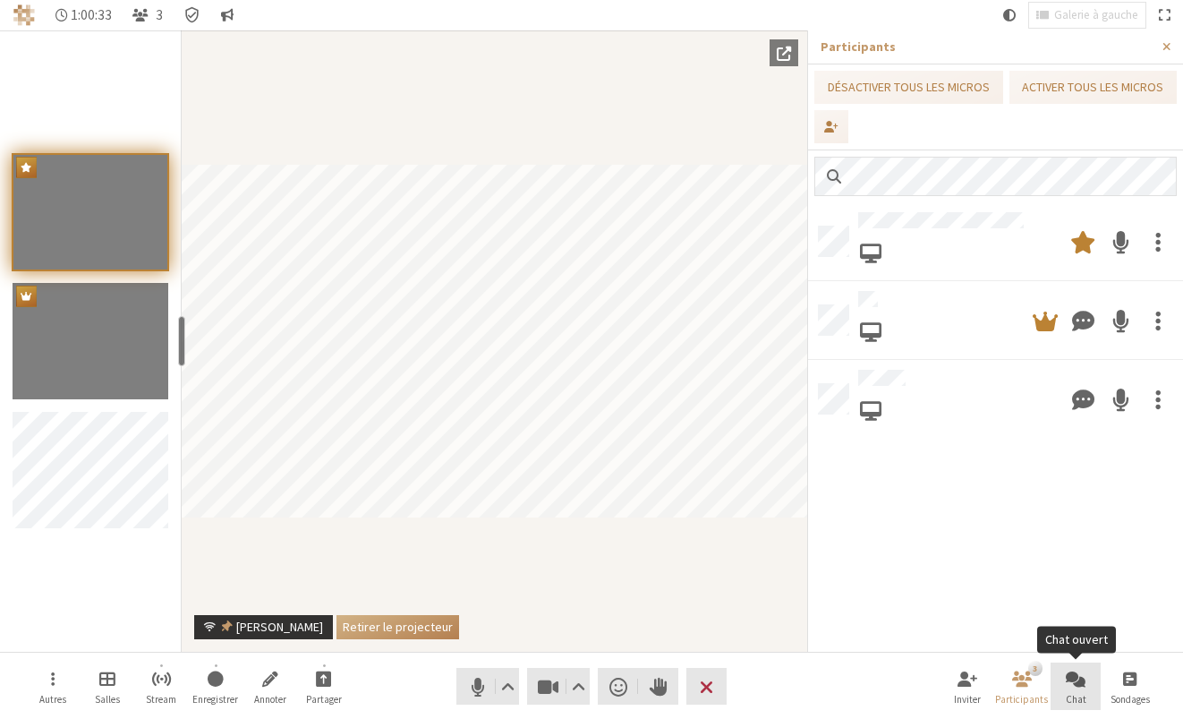
click at [915, 661] on span "Chat ouvert" at bounding box center [1076, 678] width 20 height 21
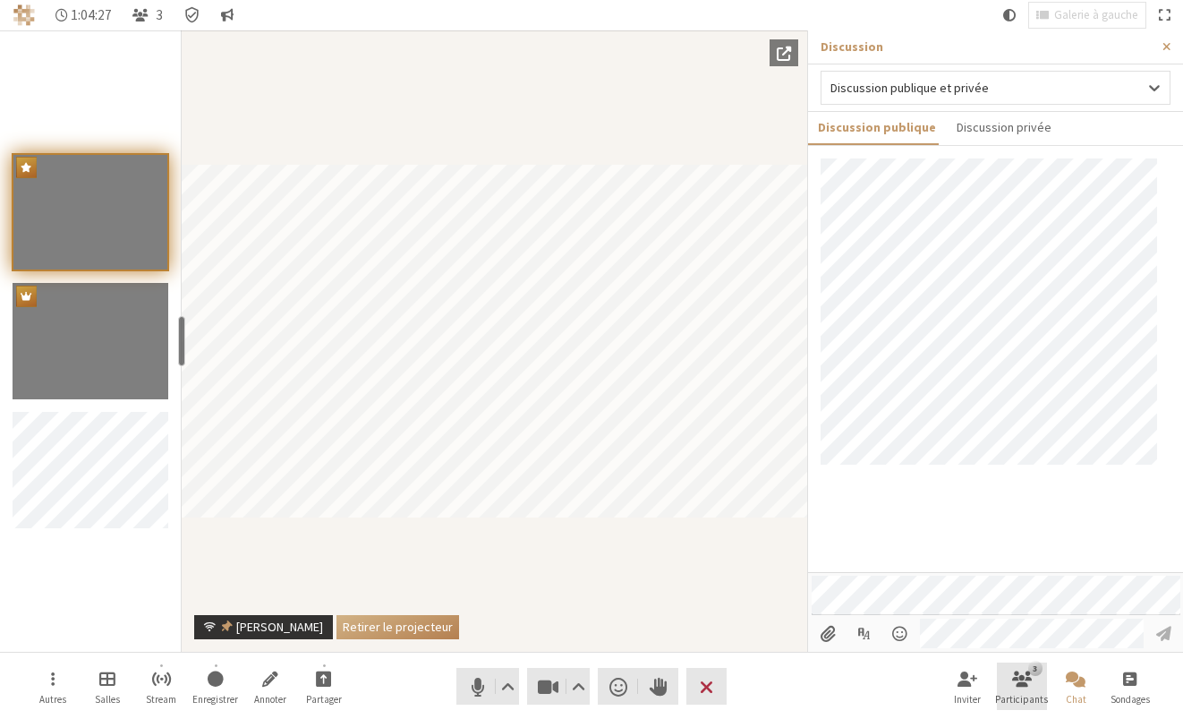
click at [915, 661] on span "Ouvrir la liste des participants" at bounding box center [1022, 678] width 20 height 21
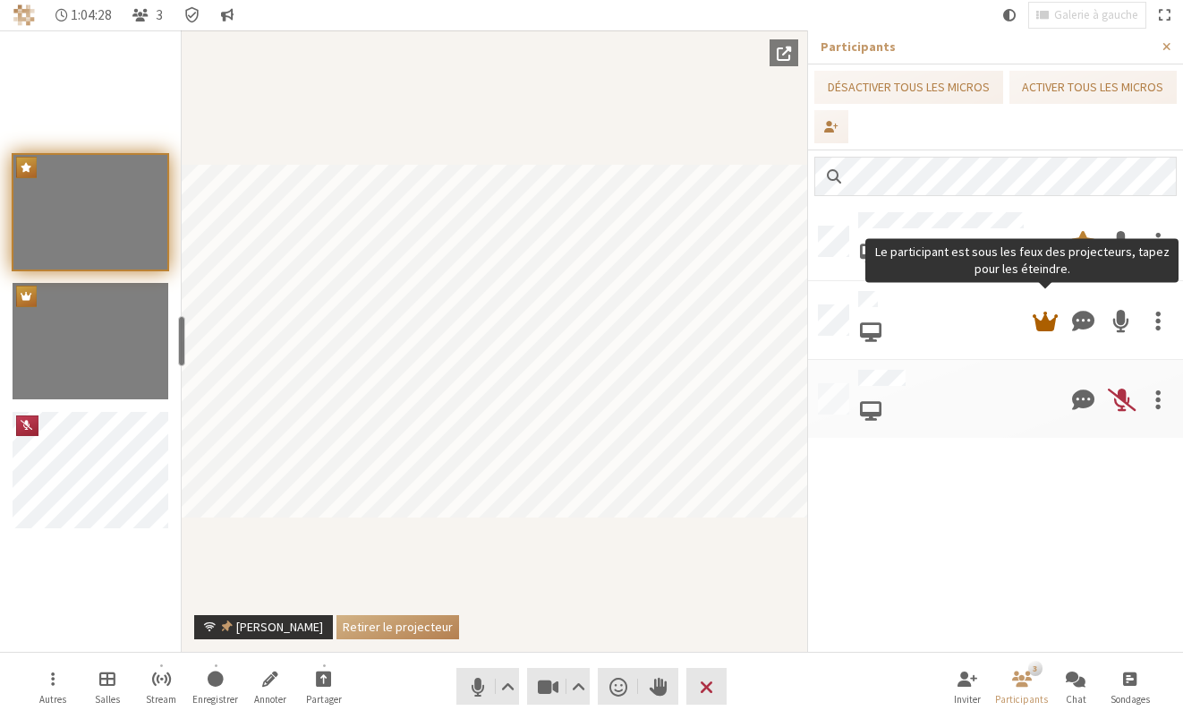
click at [915, 318] on span at bounding box center [1045, 320] width 25 height 32
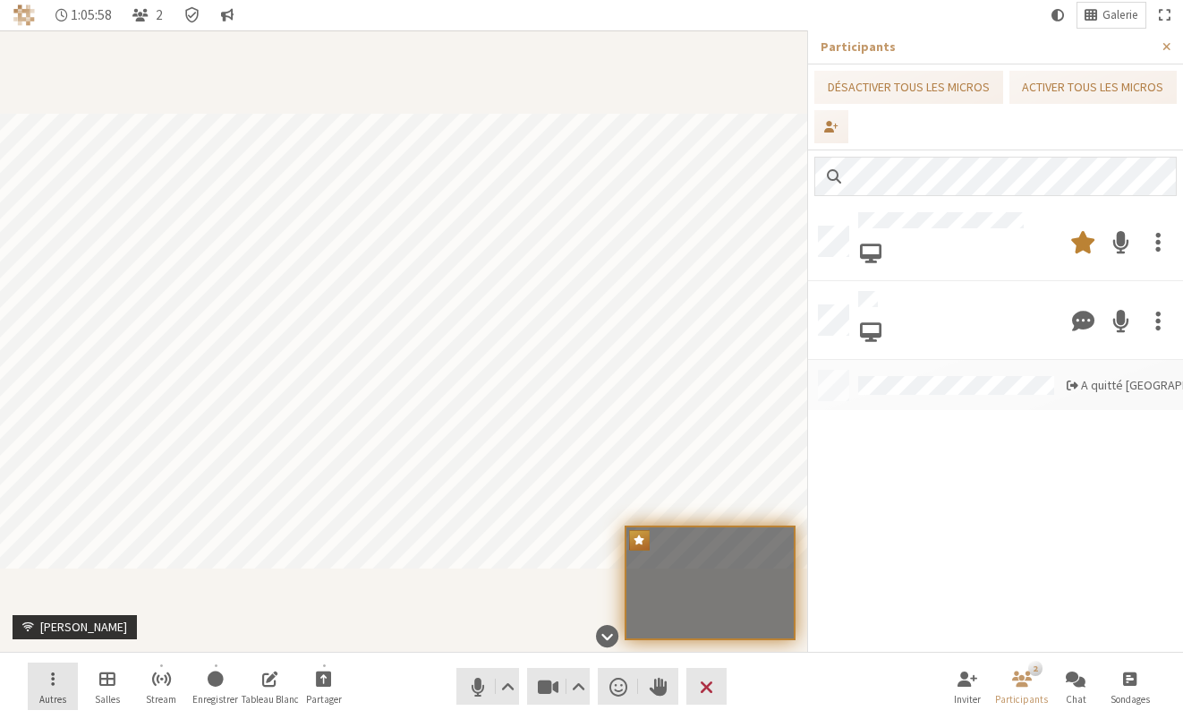
click at [68, 661] on button "Autres" at bounding box center [53, 686] width 50 height 48
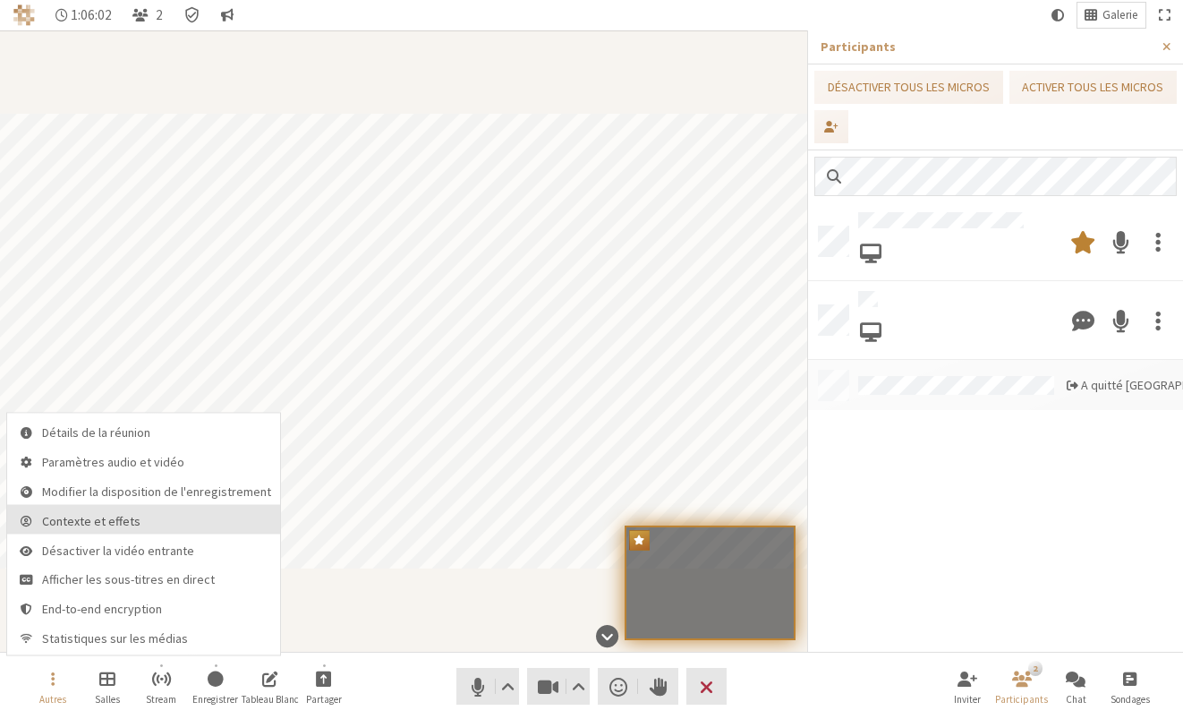
click at [137, 521] on span "Contexte et effets" at bounding box center [156, 520] width 229 height 13
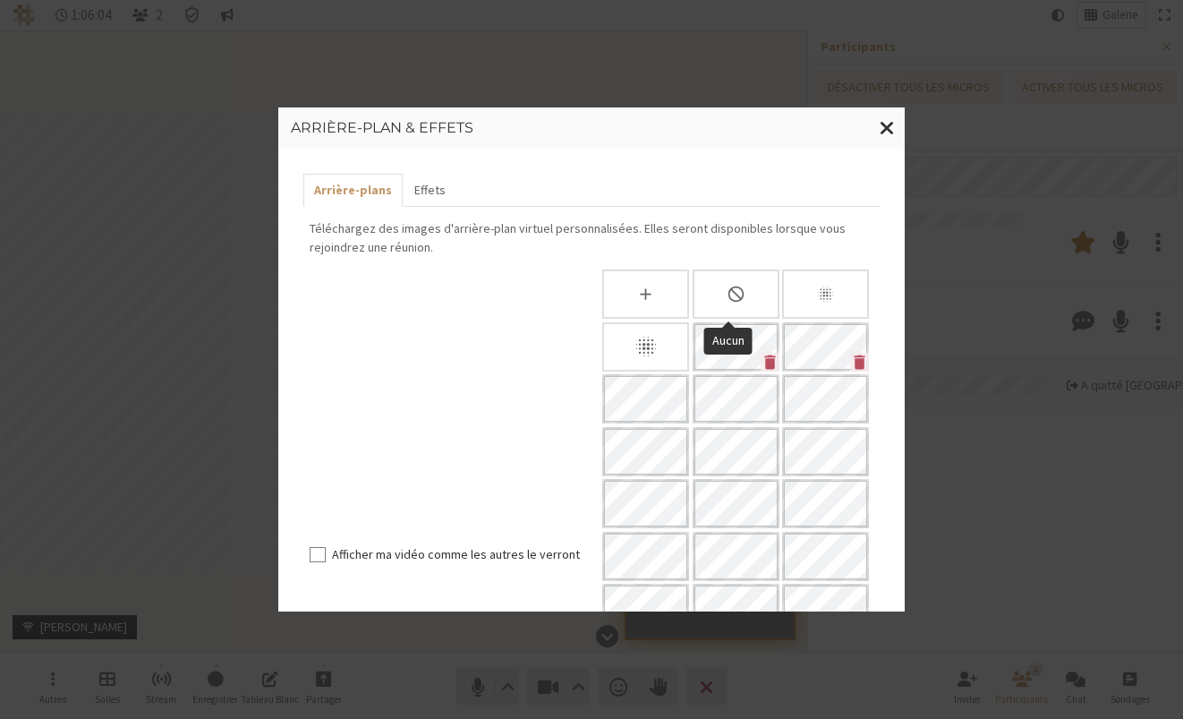
click at [747, 296] on div "Aucun" at bounding box center [736, 293] width 87 height 49
click at [893, 114] on button "Fermer la modalité" at bounding box center [887, 127] width 35 height 41
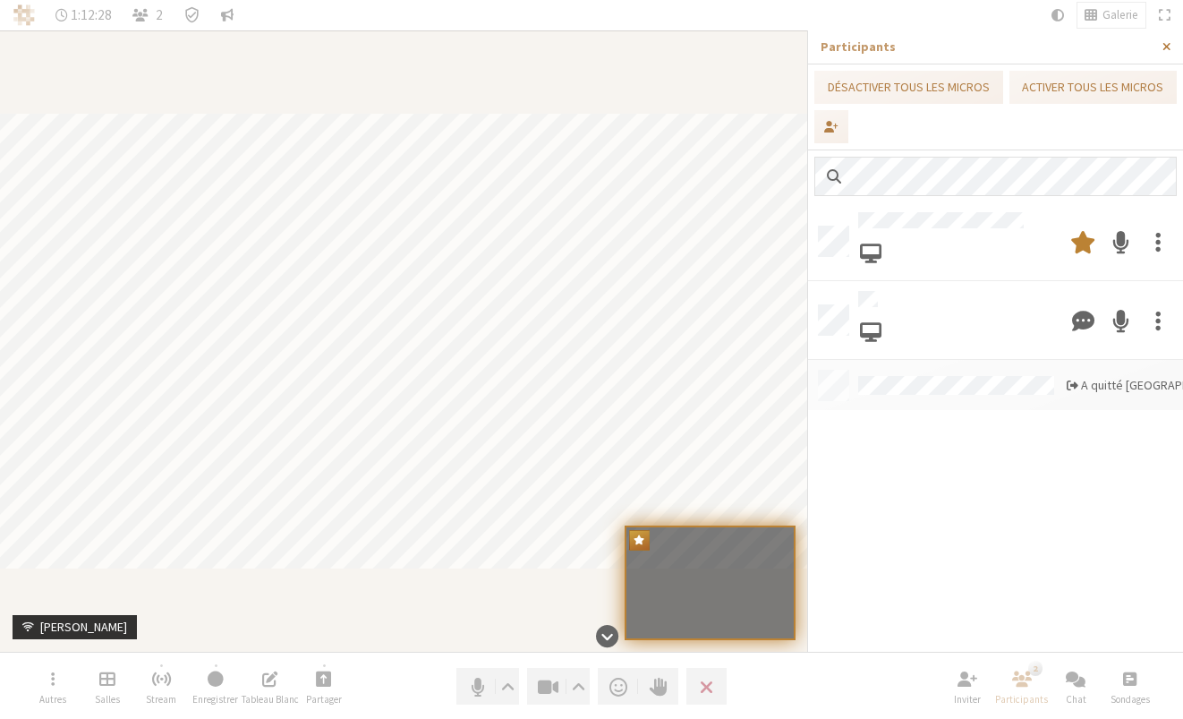
click at [915, 53] on span "Fermer la barre latérale" at bounding box center [1166, 46] width 8 height 13
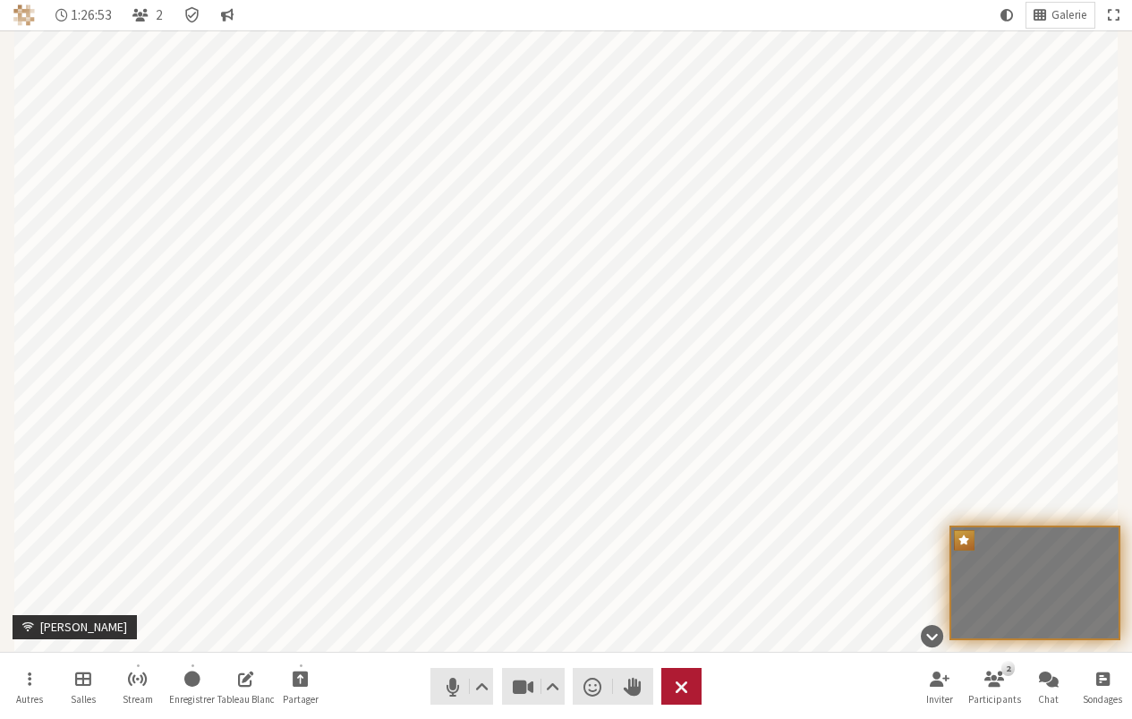
click at [688, 661] on button "Quitter" at bounding box center [681, 686] width 40 height 37
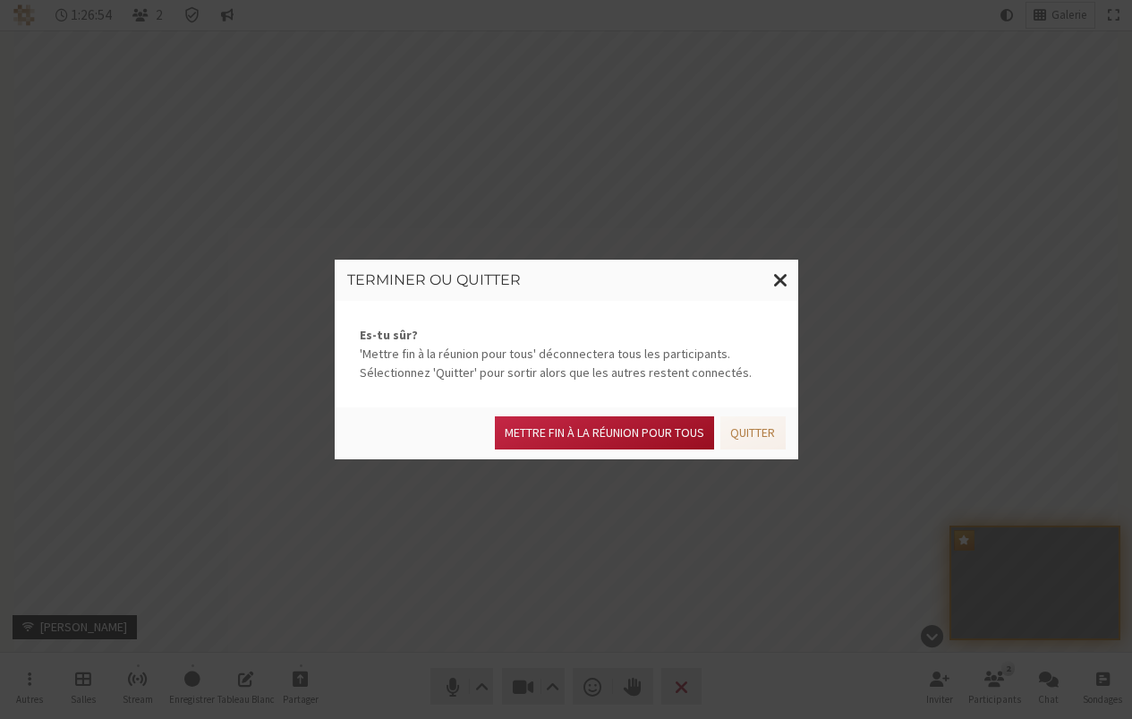
drag, startPoint x: 649, startPoint y: 430, endPoint x: 801, endPoint y: 430, distance: 152.1
click at [649, 429] on button "Mettre fin à la réunion pour tous" at bounding box center [604, 432] width 219 height 33
